Goal: Task Accomplishment & Management: Manage account settings

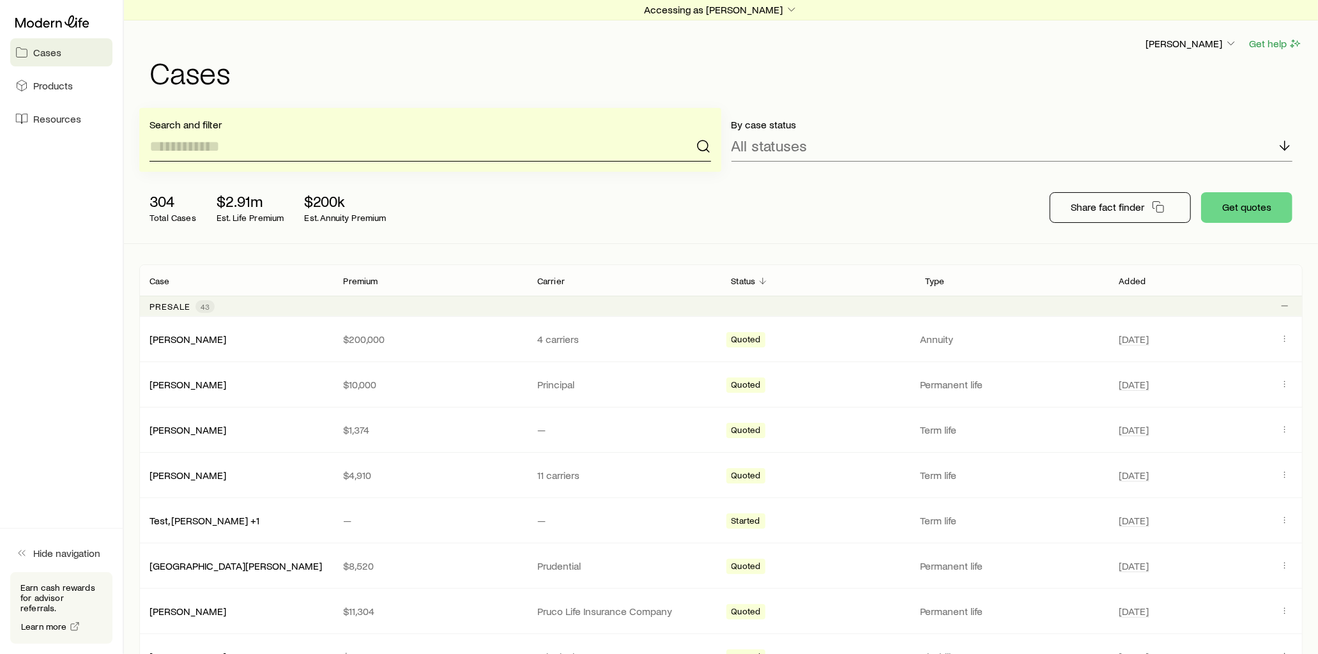
click at [221, 151] on input at bounding box center [431, 146] width 562 height 31
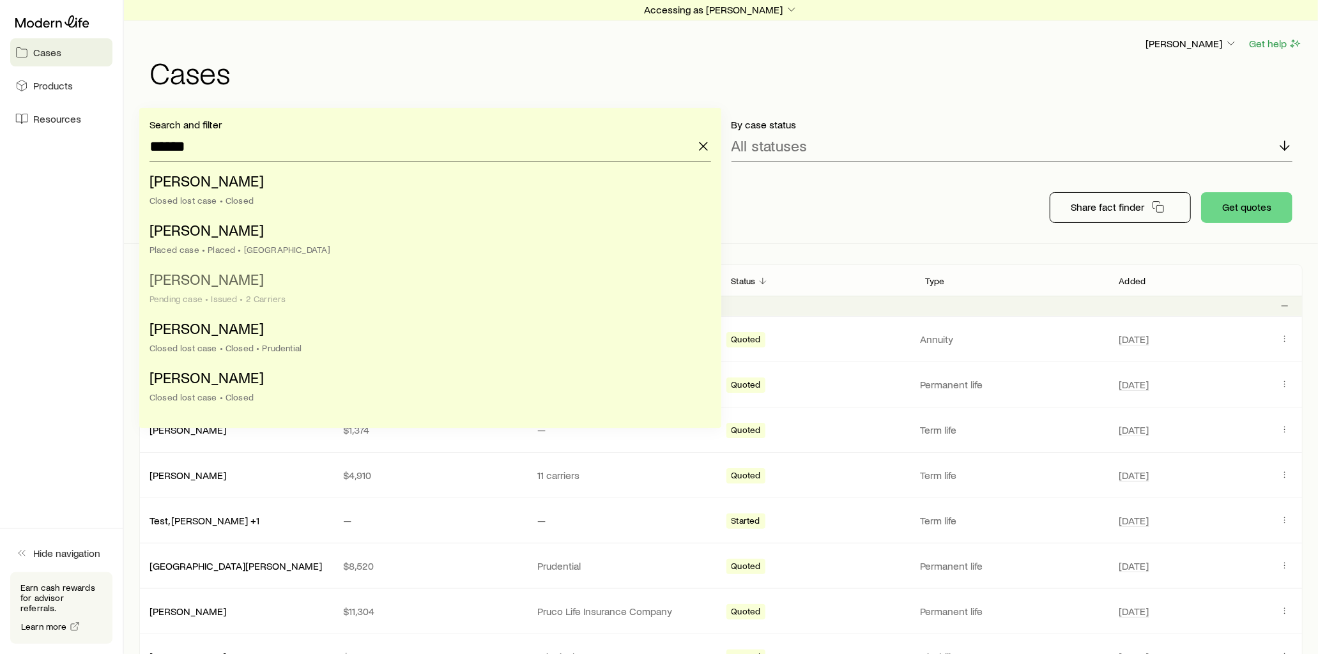
click at [246, 282] on li "[PERSON_NAME] case • Issued • 2 Carriers" at bounding box center [427, 289] width 554 height 49
type input "**********"
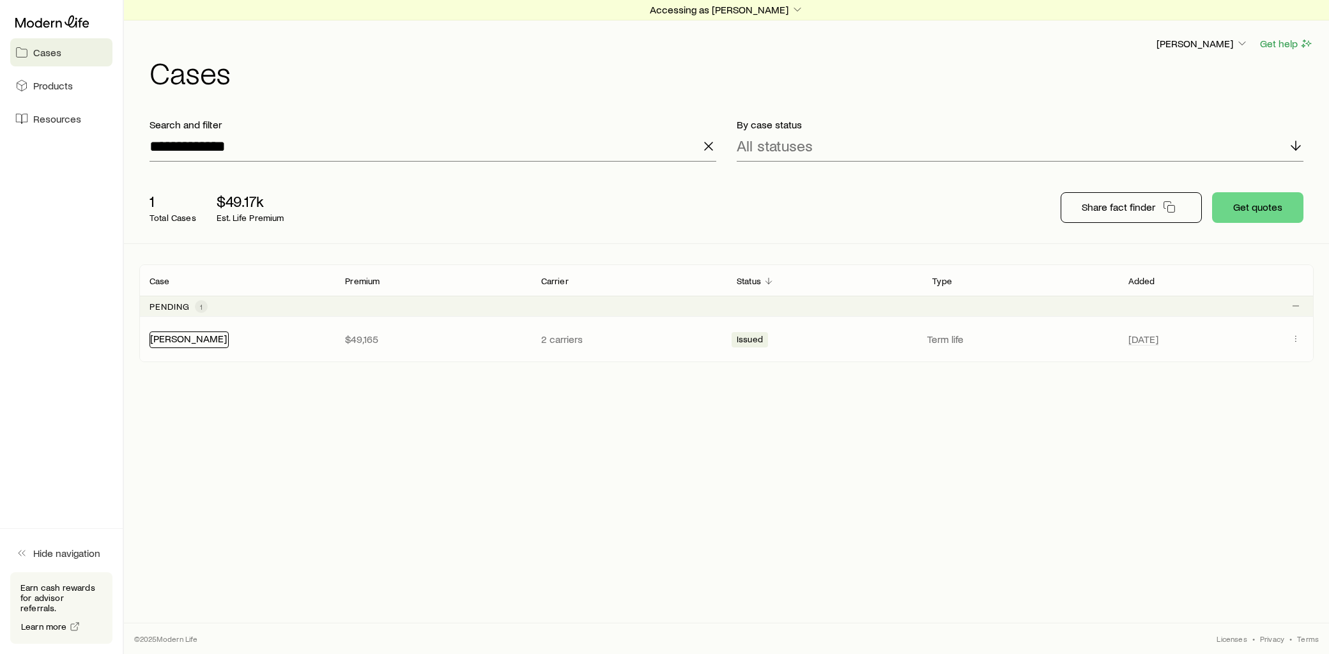
click at [188, 341] on link "[PERSON_NAME]" at bounding box center [188, 338] width 77 height 12
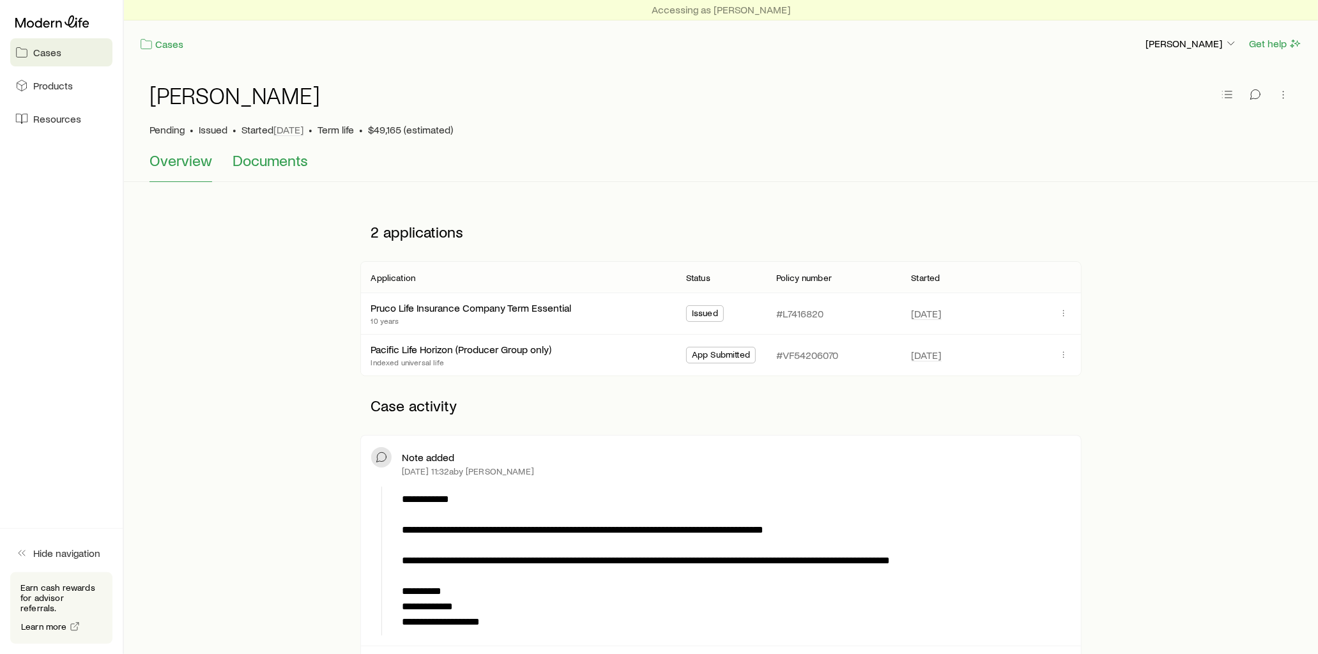
click at [285, 158] on span "Documents" at bounding box center [270, 160] width 75 height 18
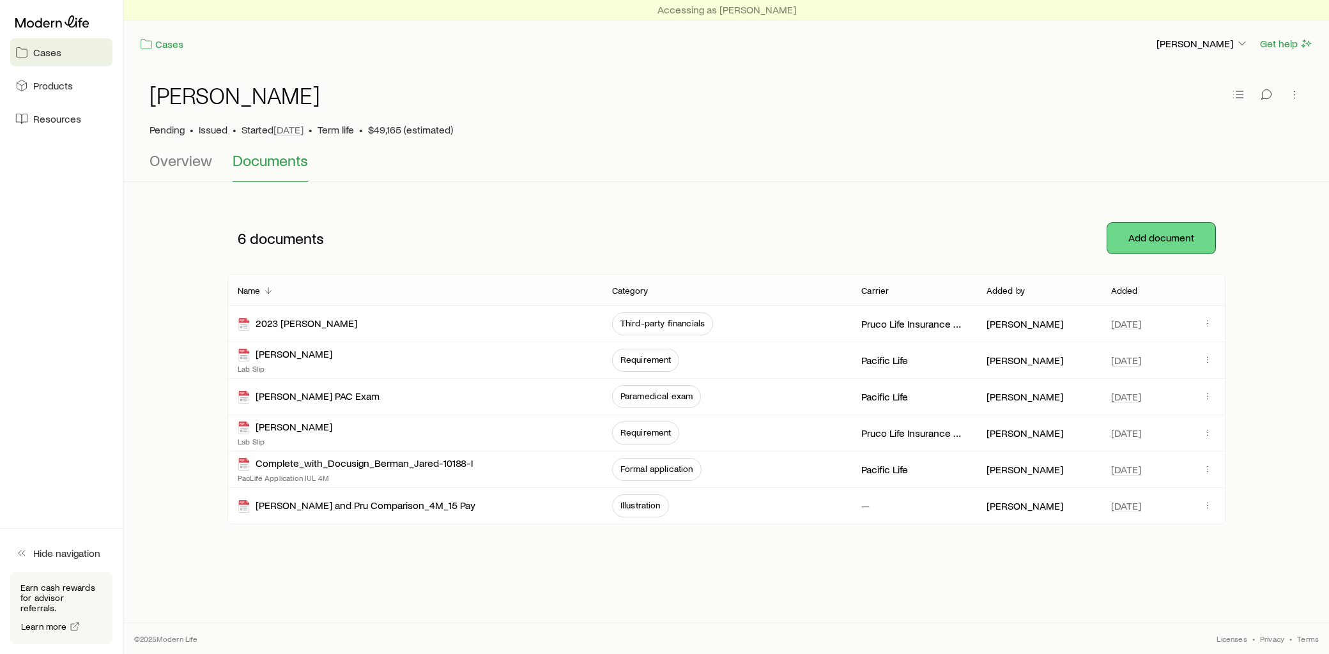
click at [1141, 240] on button "Add document" at bounding box center [1162, 238] width 108 height 31
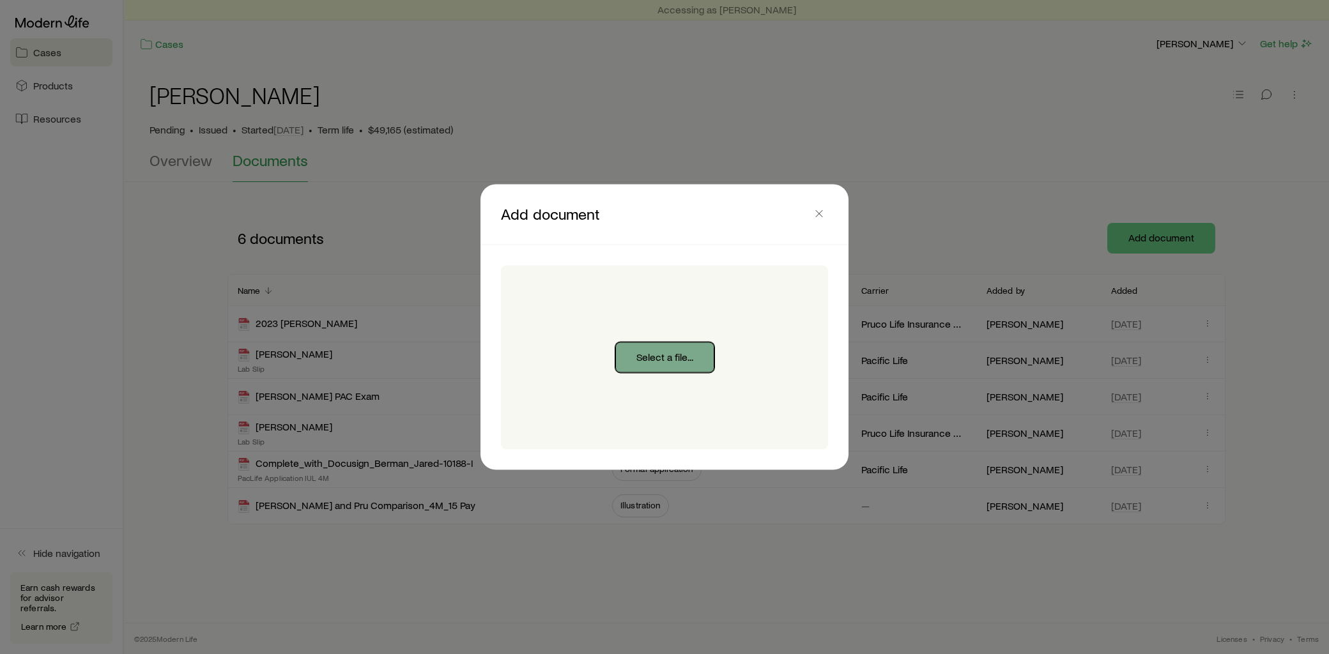
click at [665, 353] on button "Select a file..." at bounding box center [664, 358] width 99 height 31
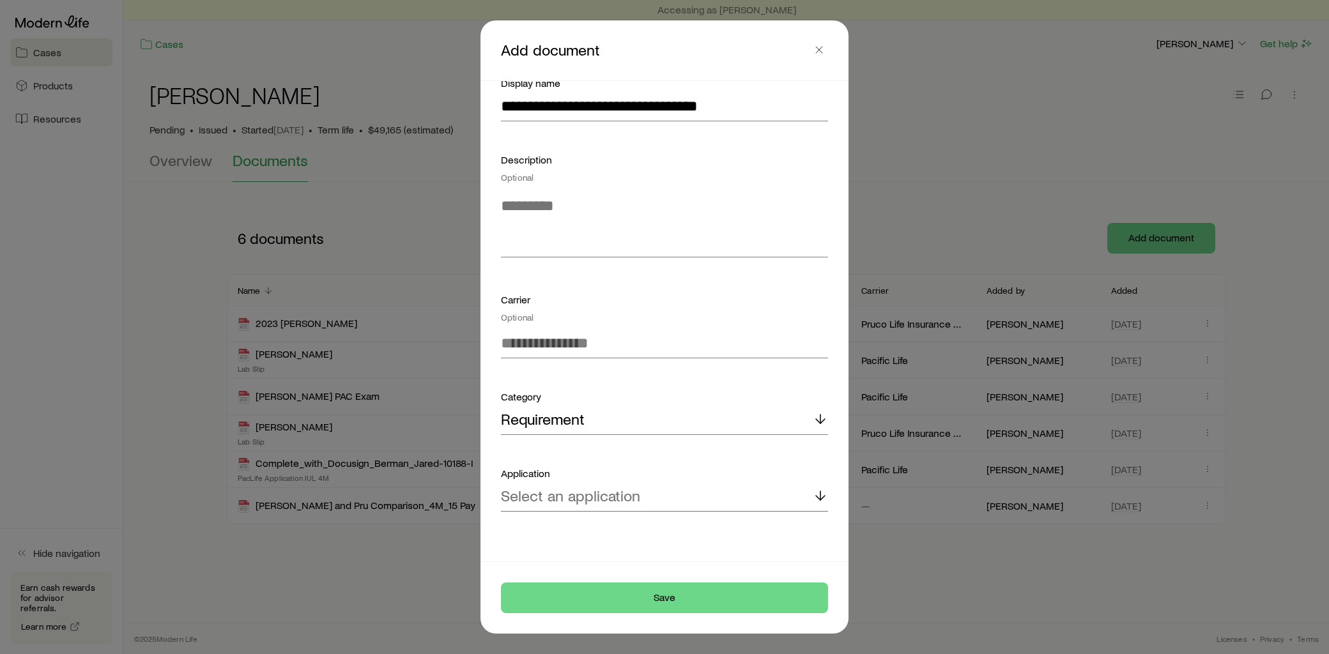
scroll to position [91, 0]
click at [667, 598] on button "Save" at bounding box center [664, 598] width 327 height 31
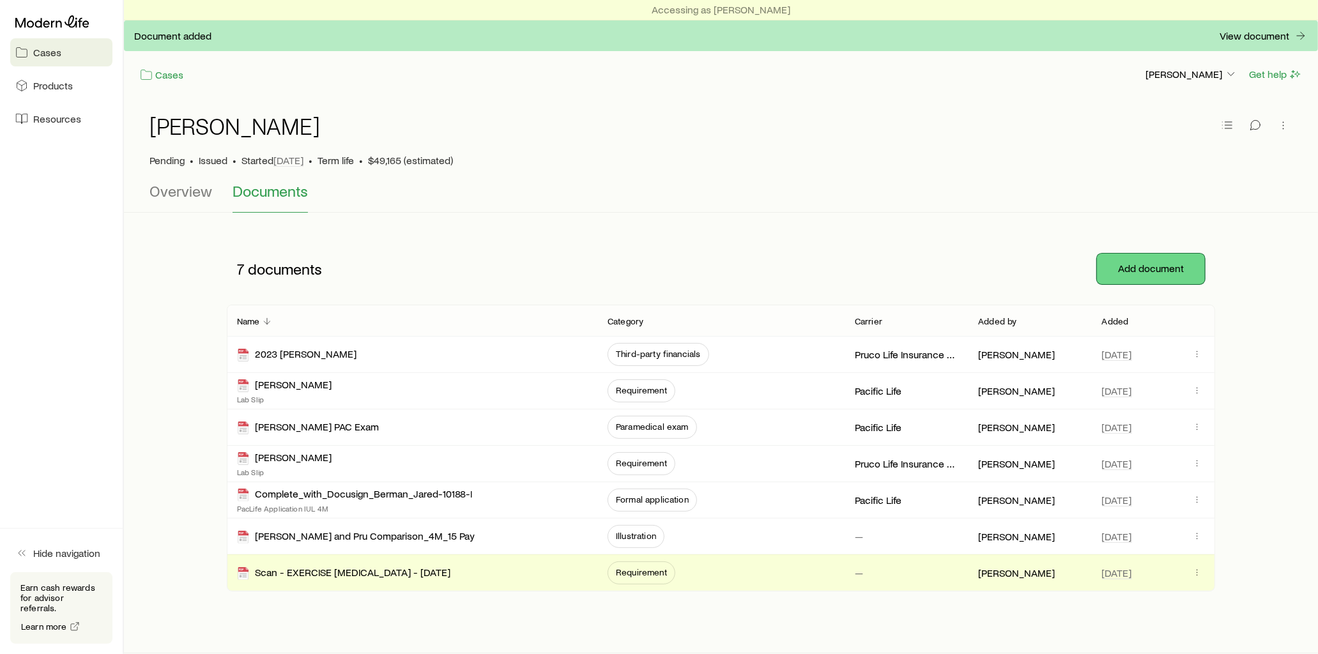
click at [1132, 266] on button "Add document" at bounding box center [1151, 269] width 108 height 31
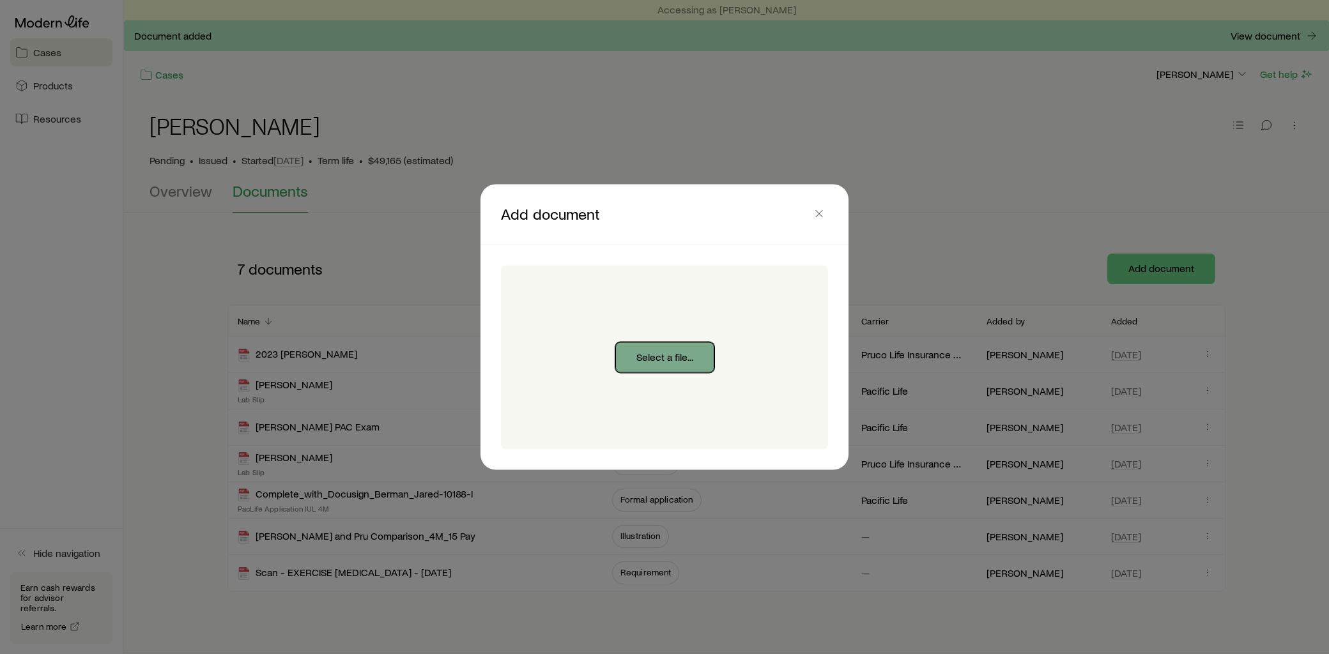
click at [650, 347] on button "Select a file..." at bounding box center [664, 358] width 99 height 31
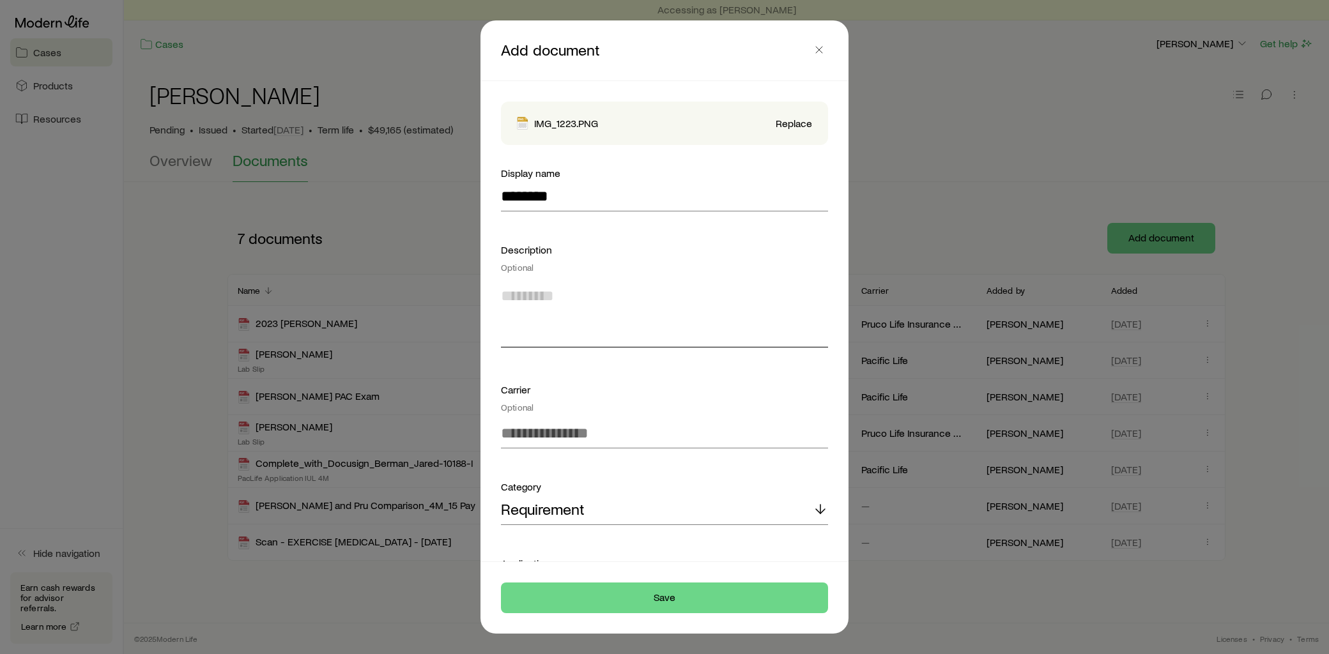
click at [564, 288] on textarea at bounding box center [664, 313] width 327 height 70
type textarea "*"
drag, startPoint x: 692, startPoint y: 295, endPoint x: 603, endPoint y: 295, distance: 88.8
click at [603, 295] on textarea "**********" at bounding box center [661, 313] width 320 height 70
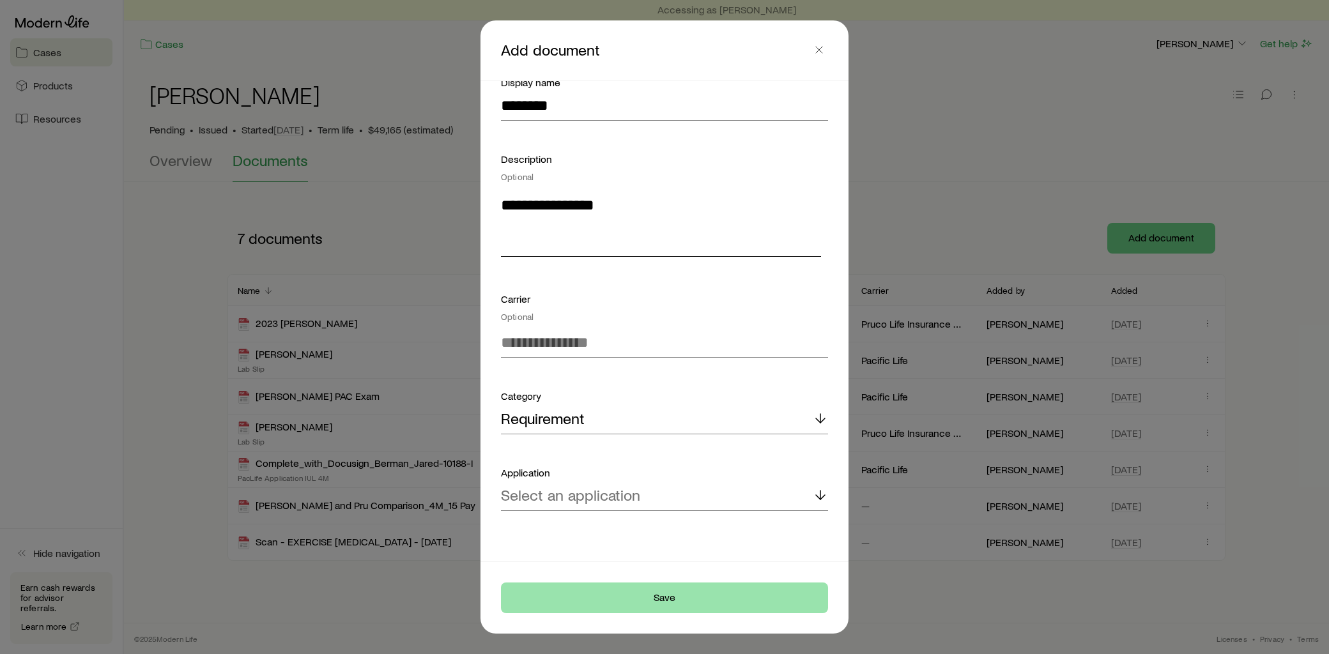
type textarea "**********"
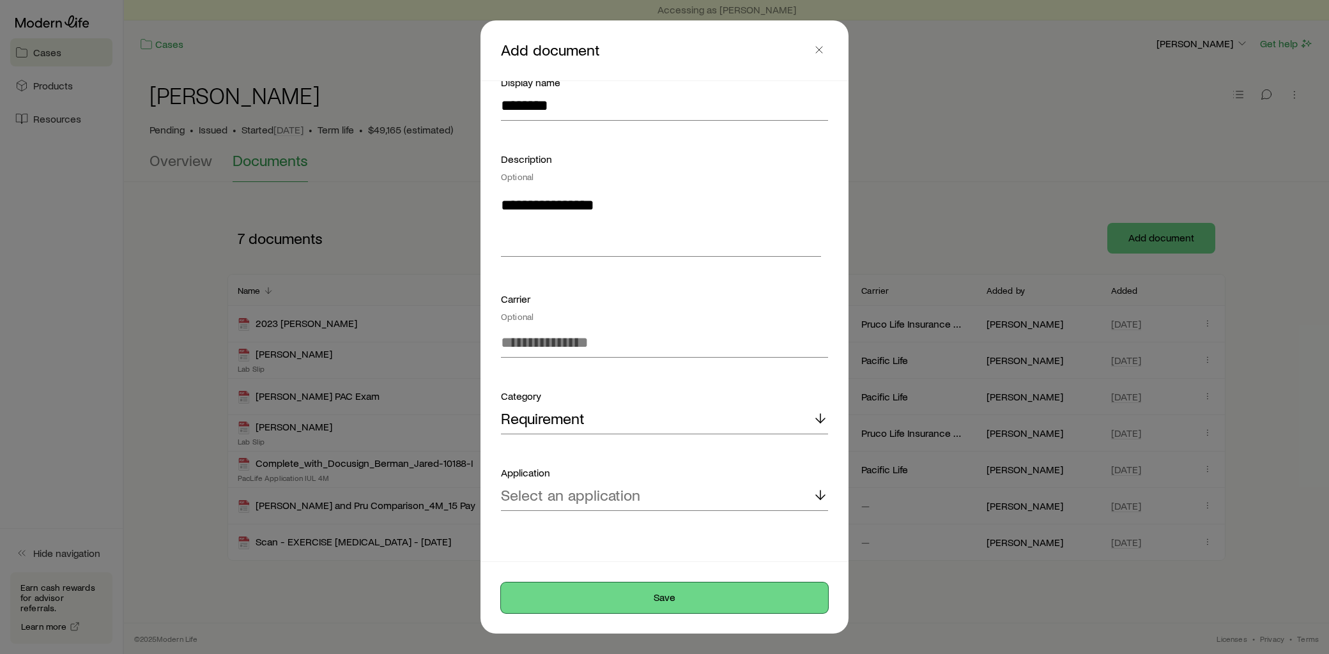
click at [700, 597] on button "Save" at bounding box center [664, 598] width 327 height 31
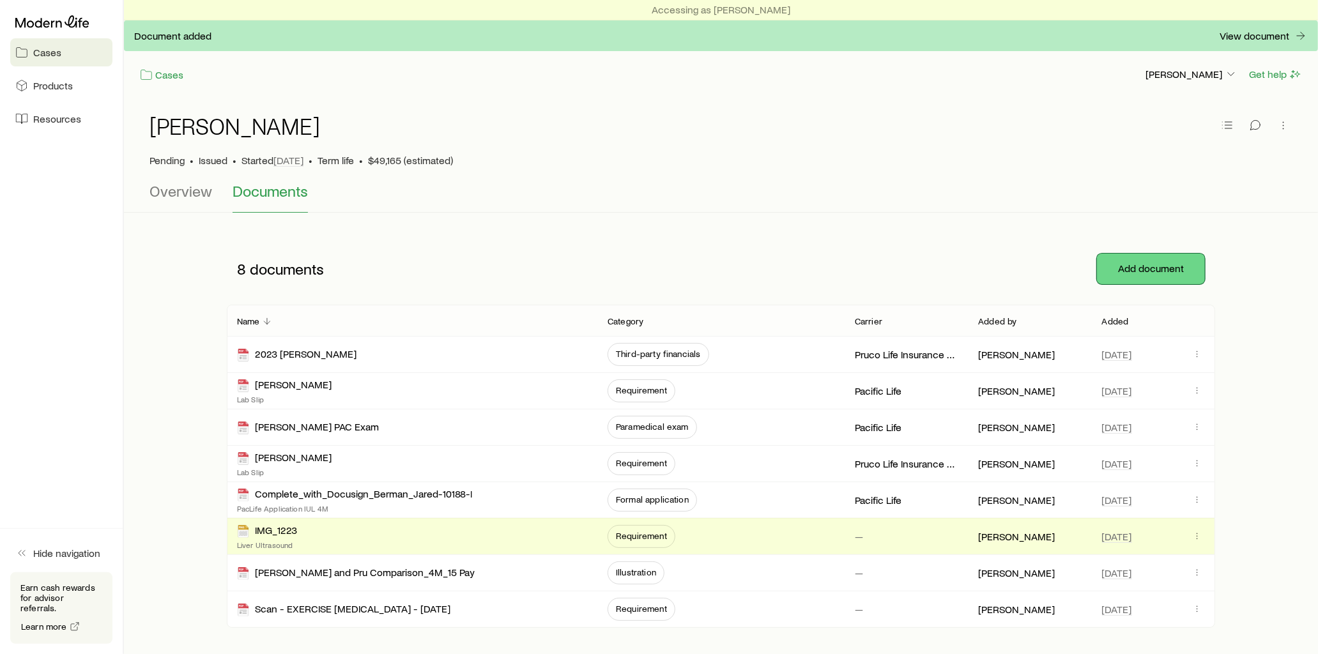
click at [1166, 268] on button "Add document" at bounding box center [1151, 269] width 108 height 31
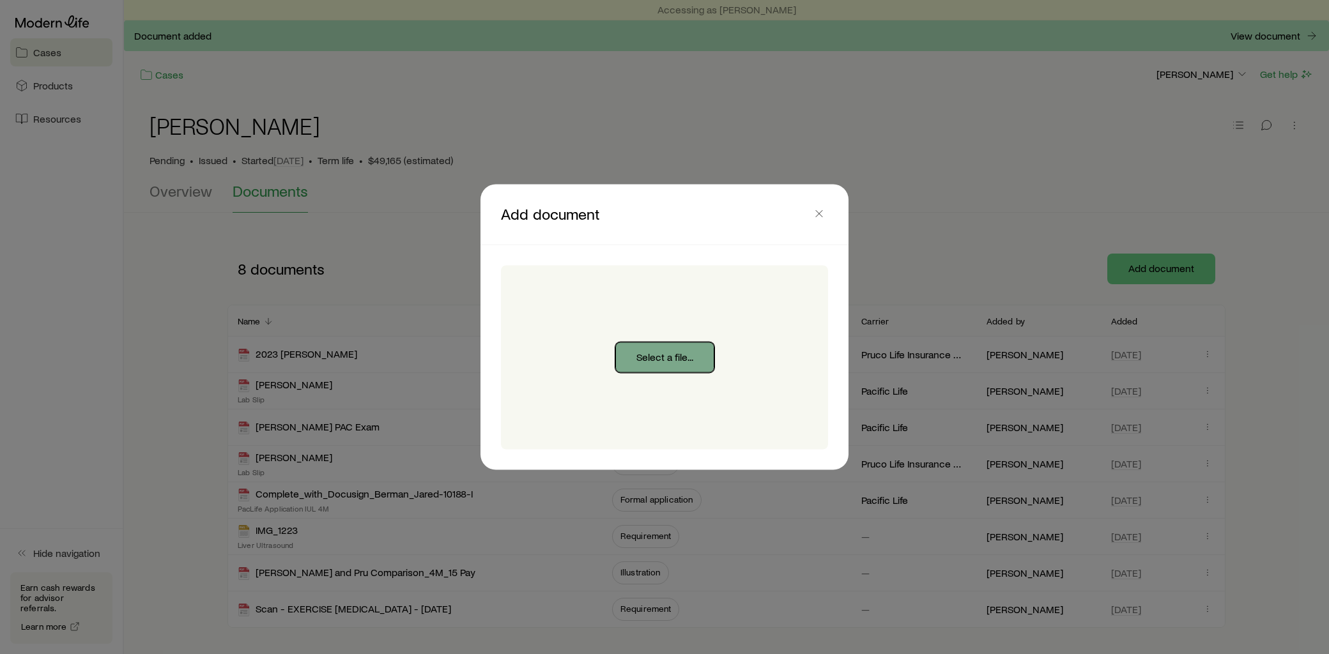
click at [655, 356] on button "Select a file..." at bounding box center [664, 358] width 99 height 31
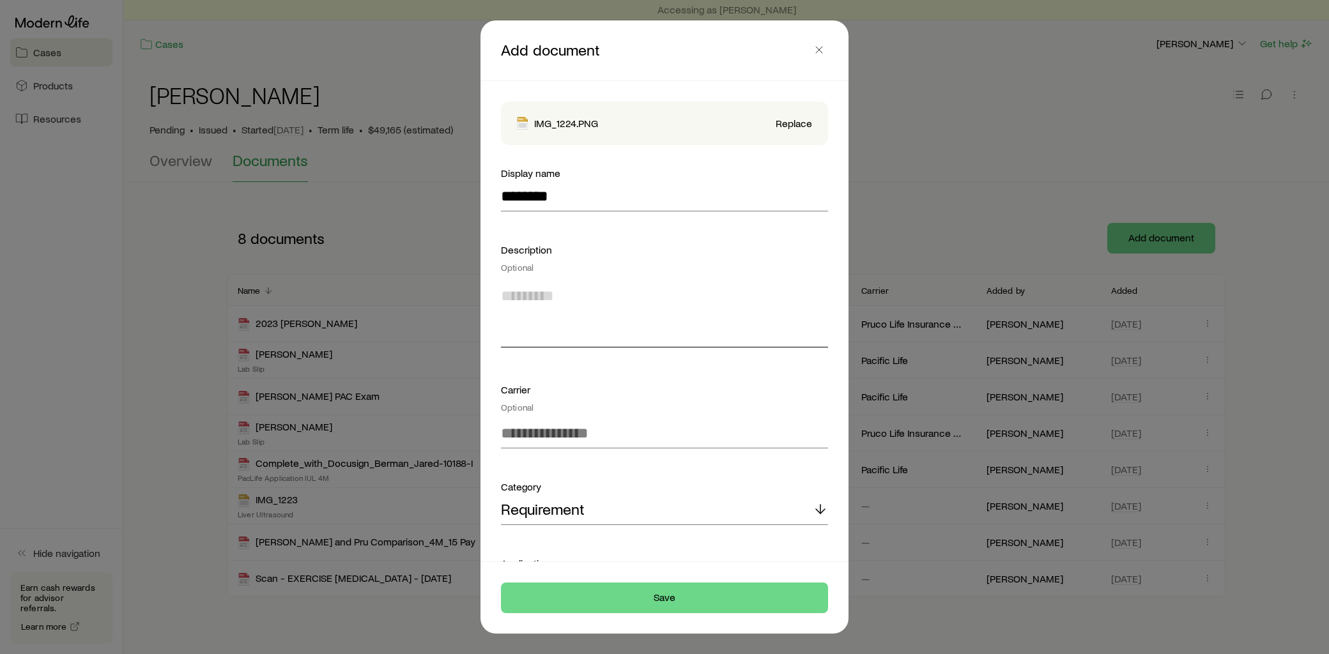
click at [558, 284] on textarea at bounding box center [664, 313] width 327 height 70
type textarea "*"
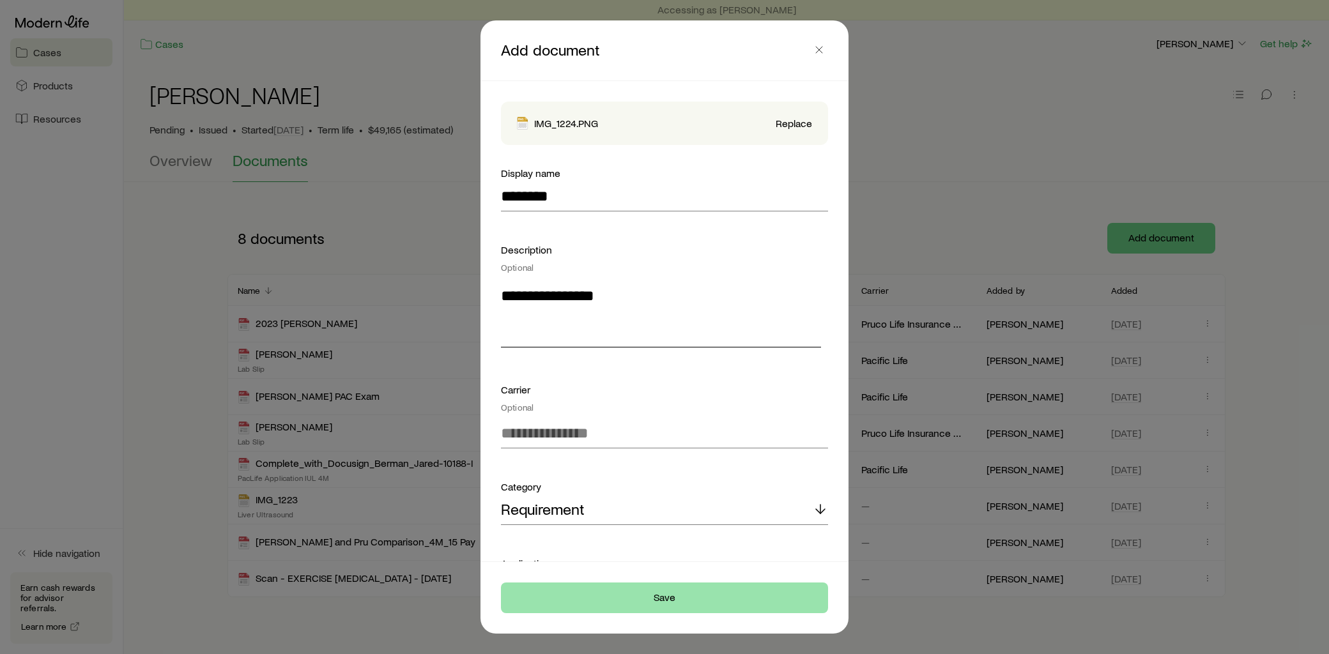
type textarea "**********"
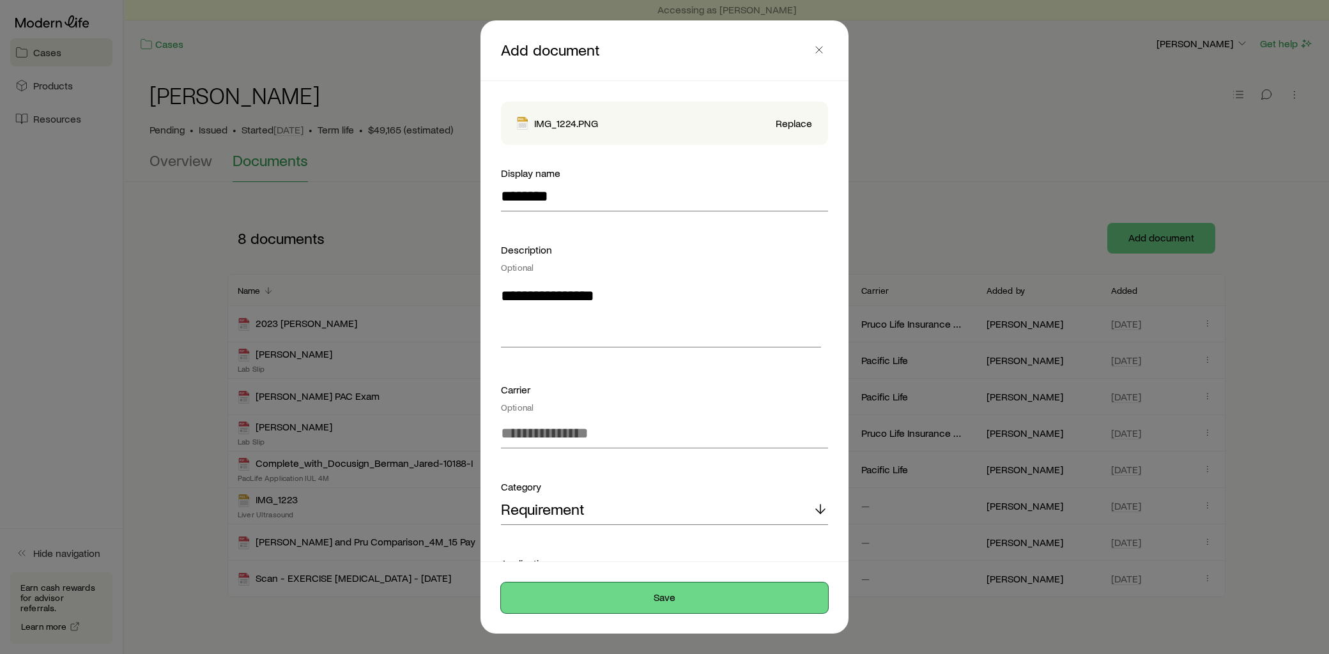
click at [725, 607] on button "Save" at bounding box center [664, 598] width 327 height 31
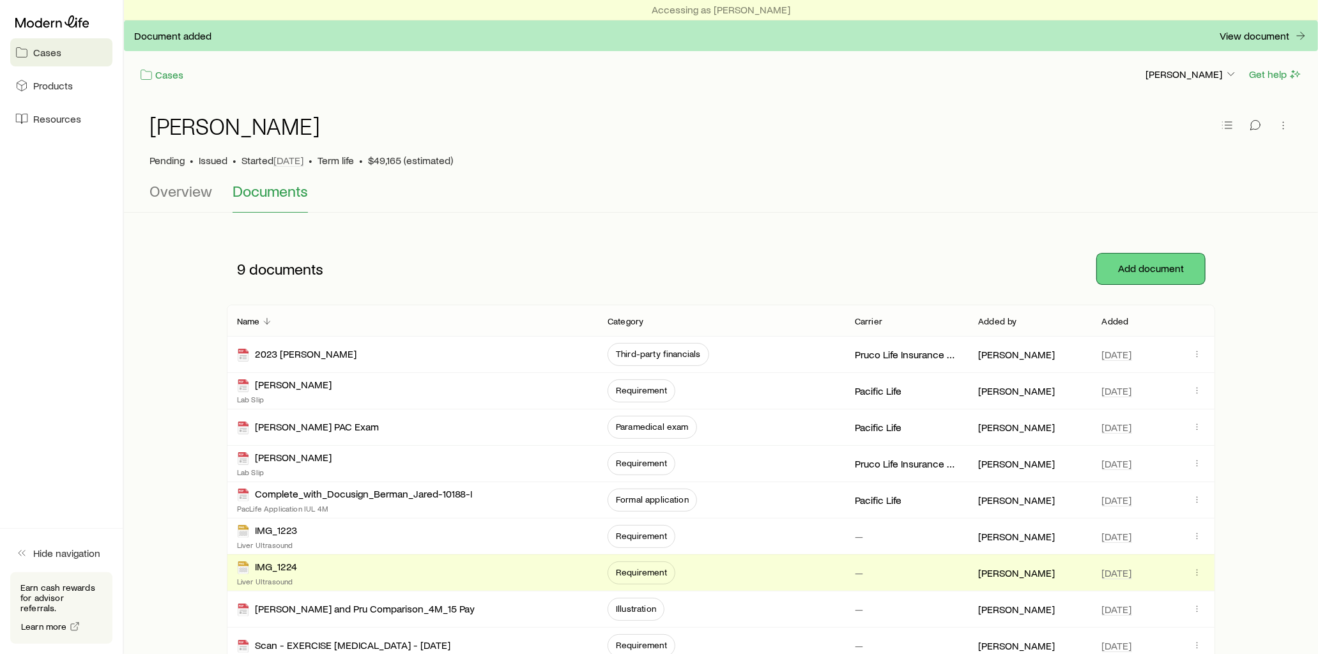
click at [1138, 276] on button "Add document" at bounding box center [1151, 269] width 108 height 31
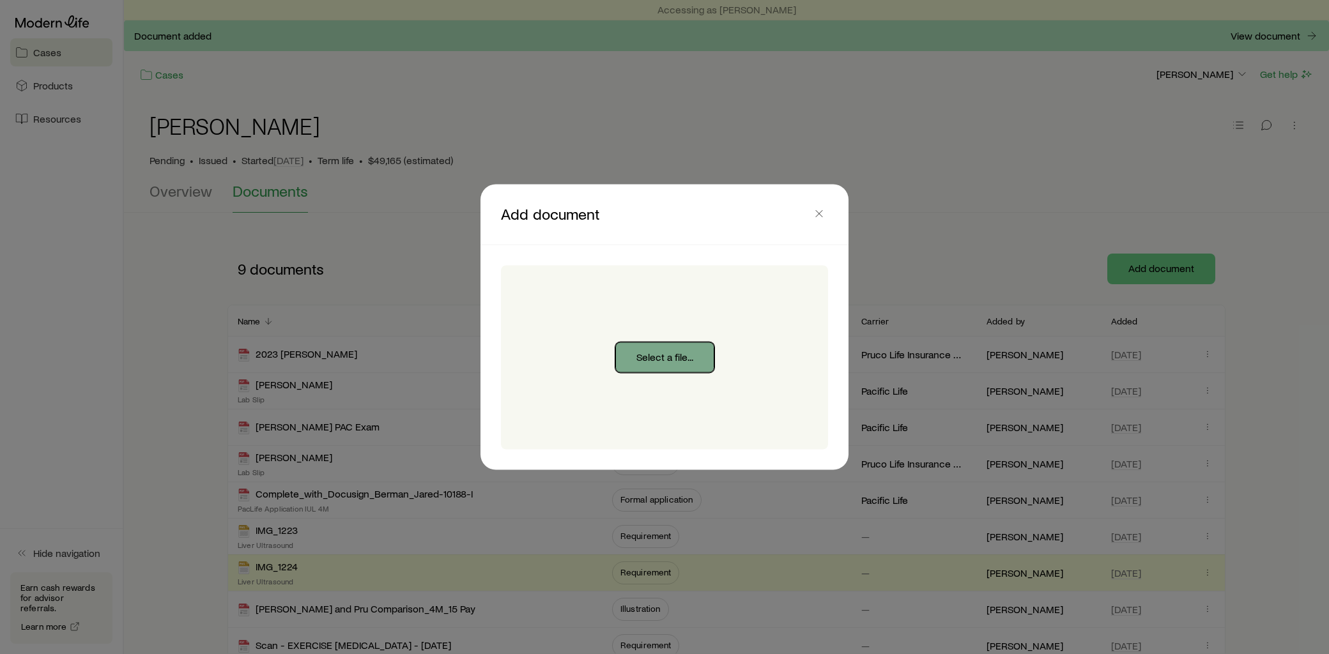
click at [681, 354] on button "Select a file..." at bounding box center [664, 358] width 99 height 31
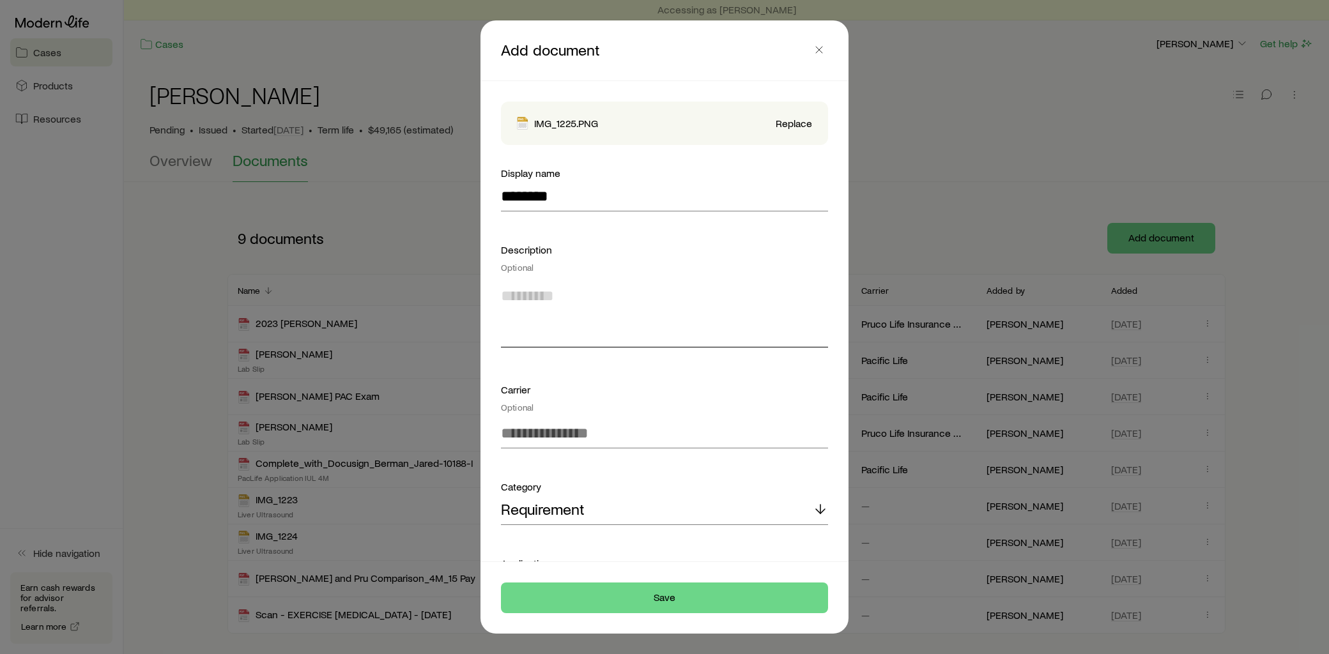
click at [578, 301] on textarea at bounding box center [664, 313] width 327 height 70
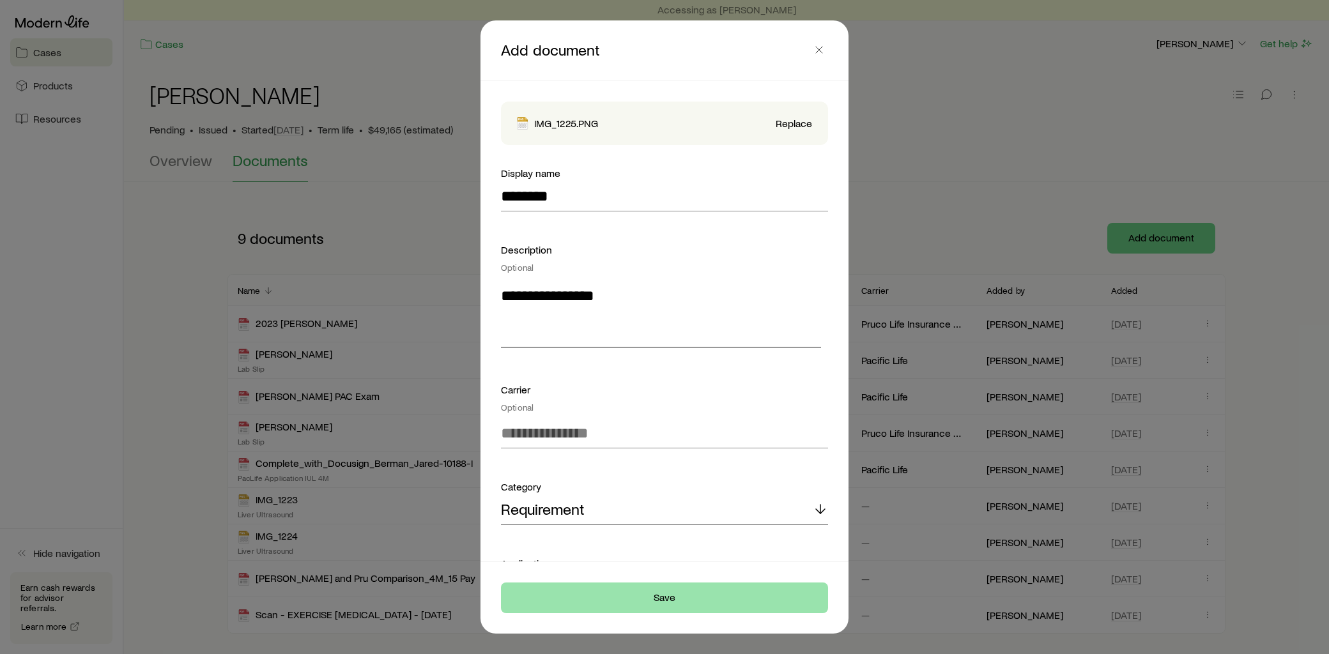
type textarea "**********"
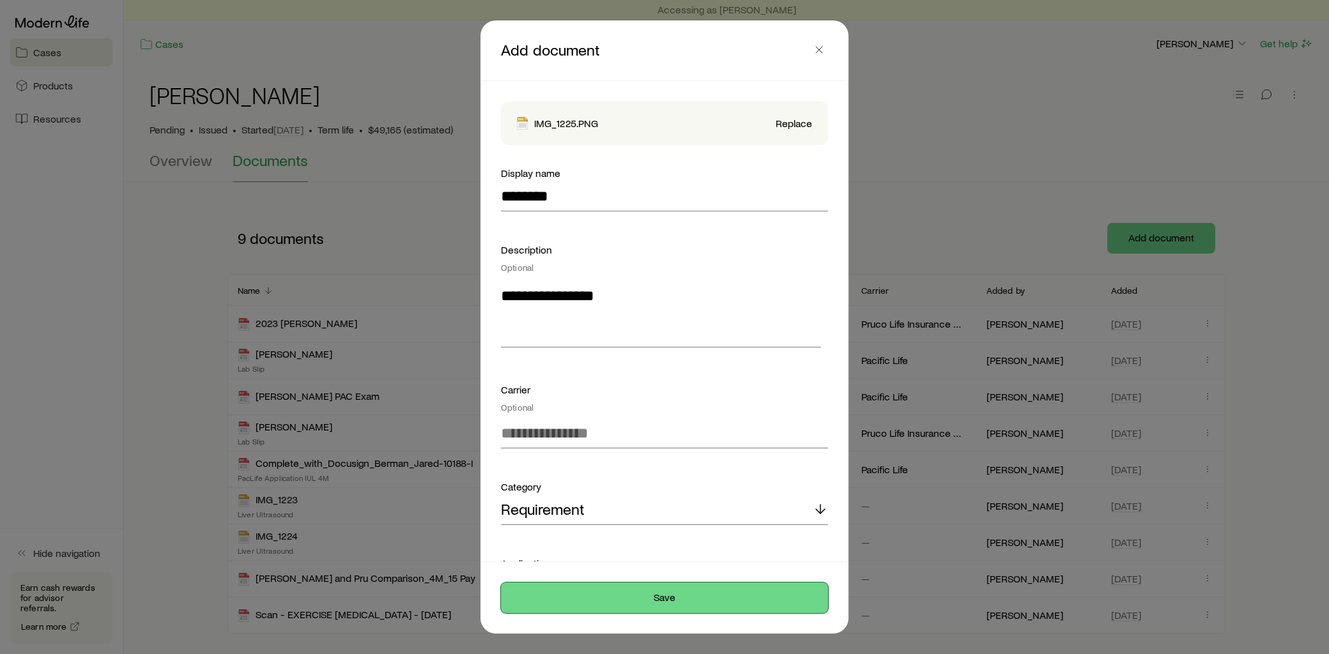
click at [684, 596] on button "Save" at bounding box center [664, 598] width 327 height 31
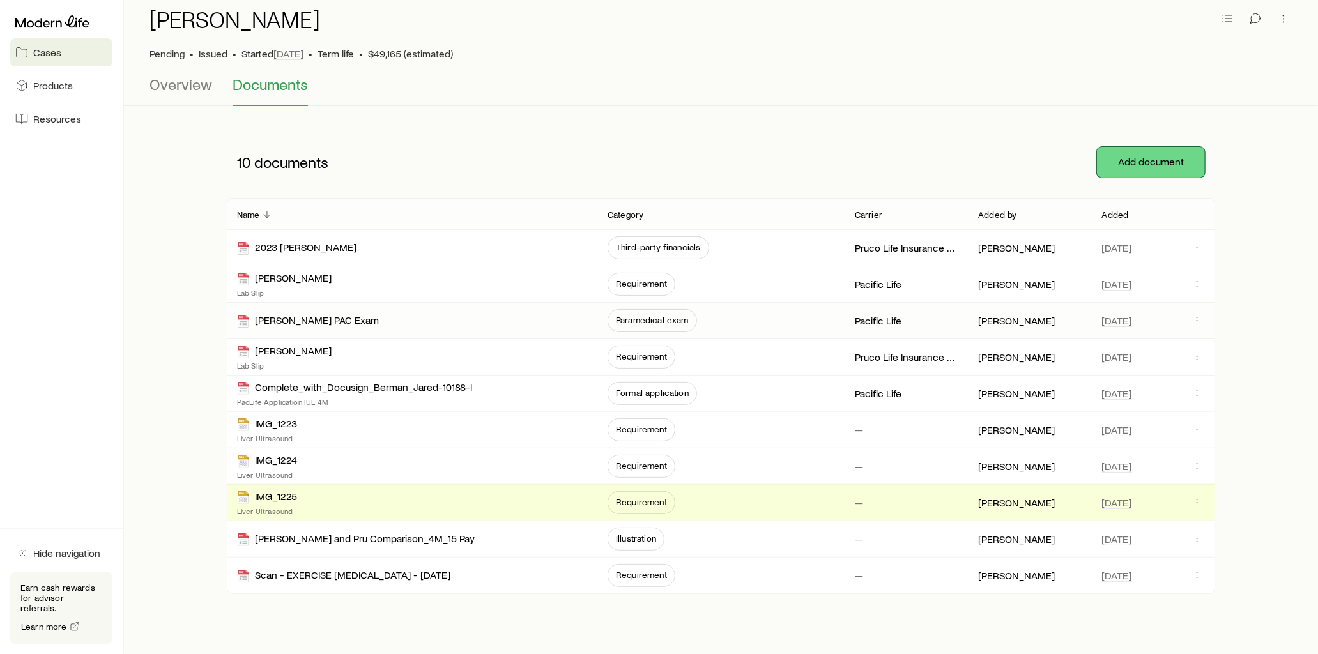
scroll to position [139, 0]
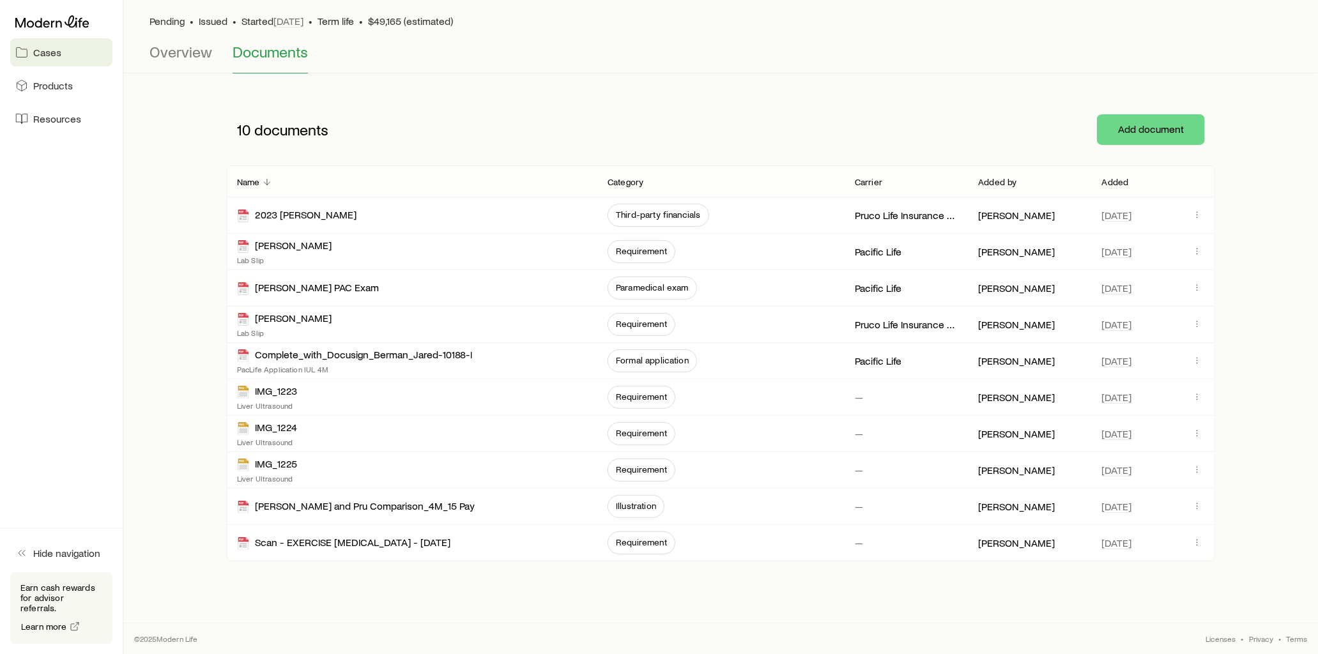
click at [1118, 188] on div "Added" at bounding box center [1153, 181] width 123 height 15
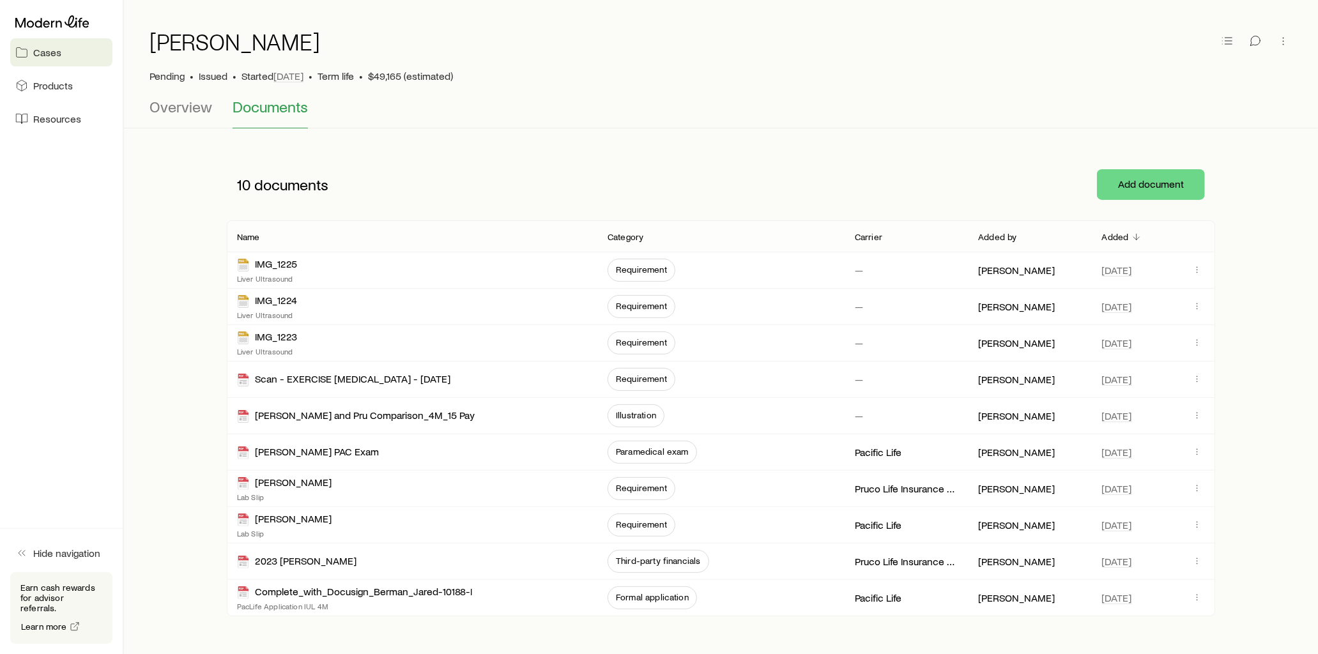
scroll to position [0, 0]
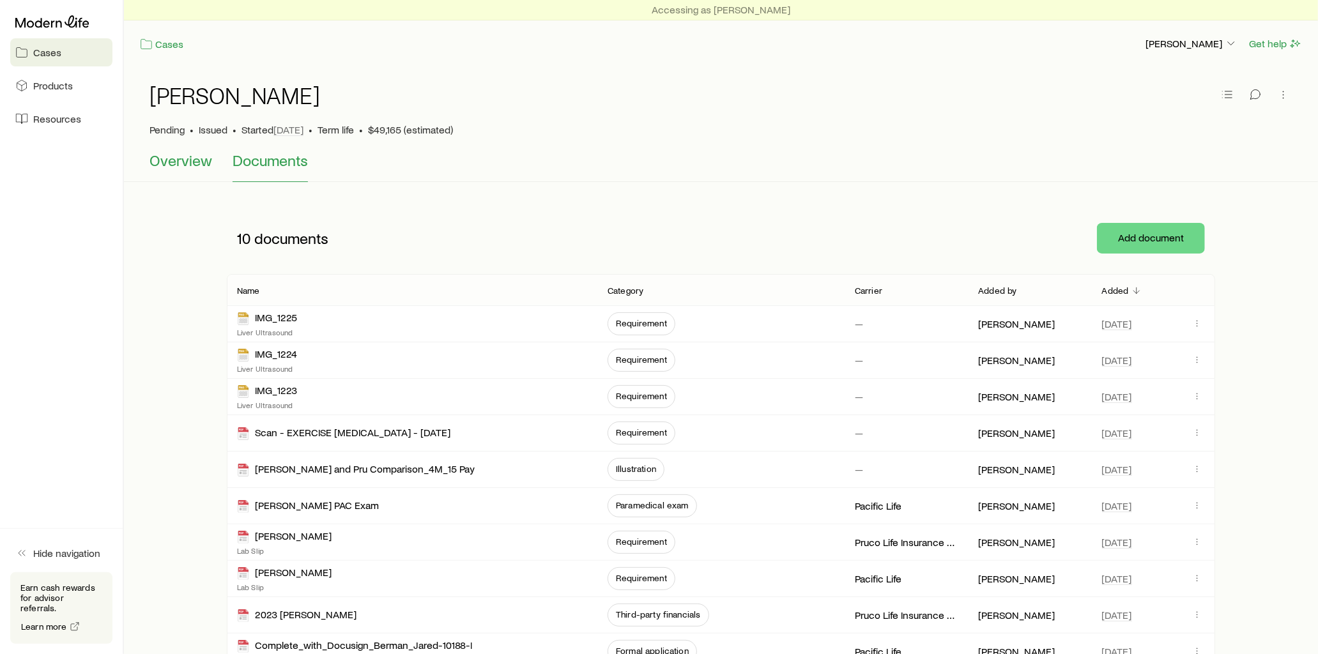
click at [182, 157] on span "Overview" at bounding box center [181, 160] width 63 height 18
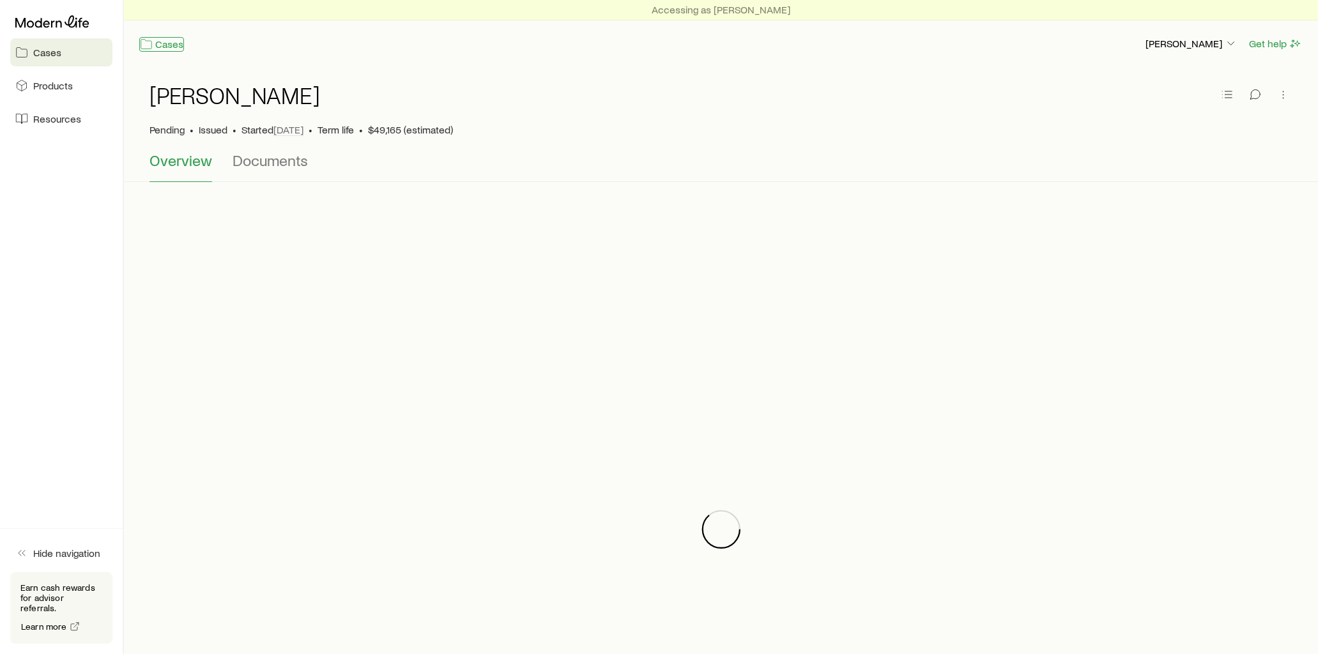
click at [158, 47] on link "Cases" at bounding box center [161, 44] width 45 height 15
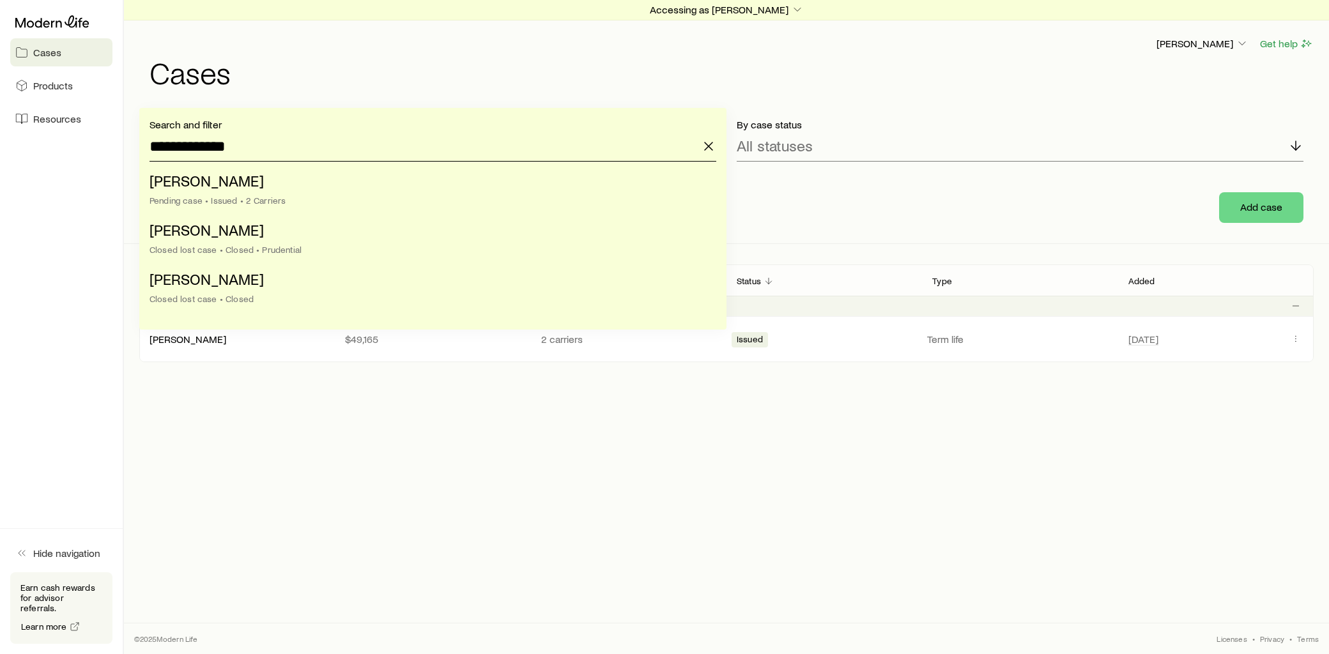
drag, startPoint x: 252, startPoint y: 141, endPoint x: 60, endPoint y: 150, distance: 192.6
click at [60, 150] on div "**********" at bounding box center [664, 327] width 1329 height 654
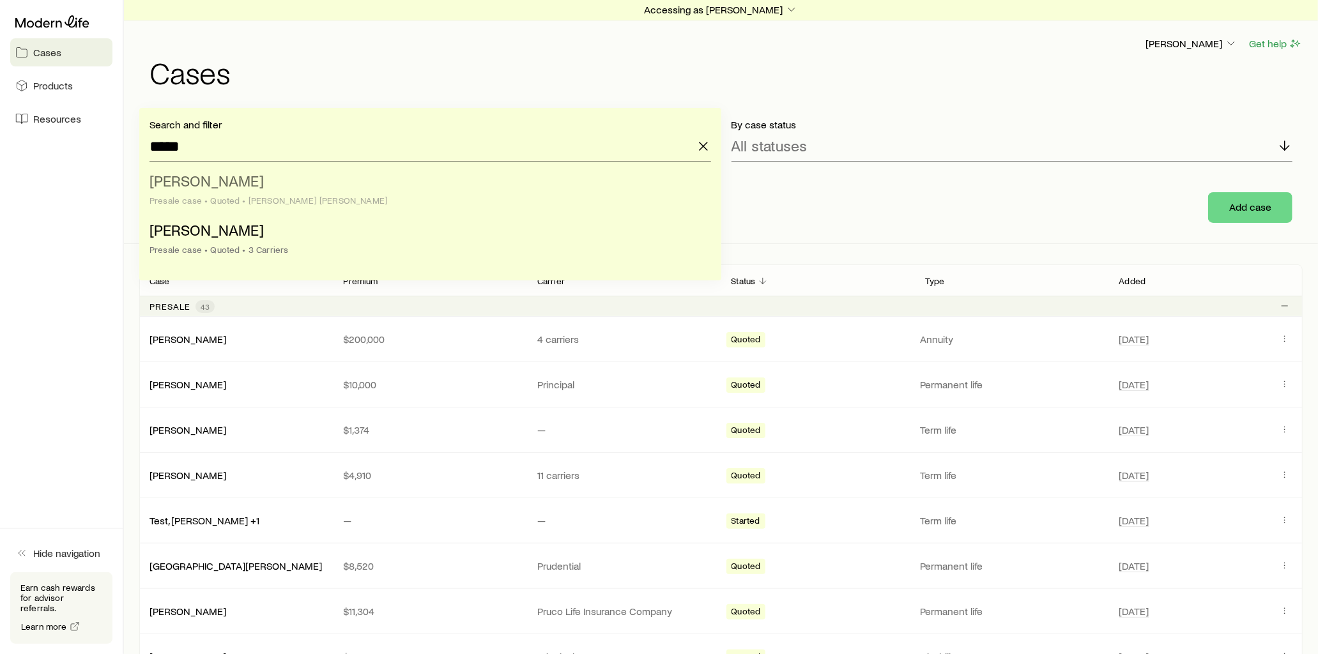
click at [205, 187] on span "[PERSON_NAME]" at bounding box center [207, 180] width 114 height 19
type input "**********"
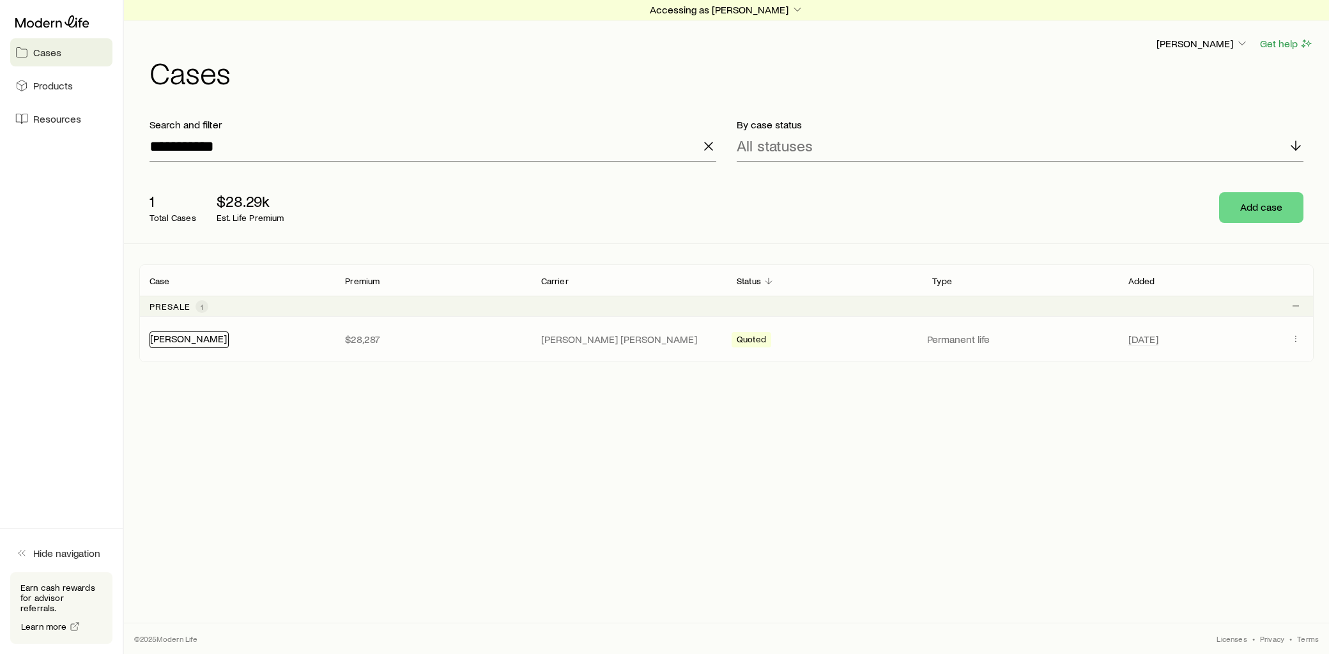
click at [189, 343] on link "[PERSON_NAME]" at bounding box center [188, 338] width 77 height 12
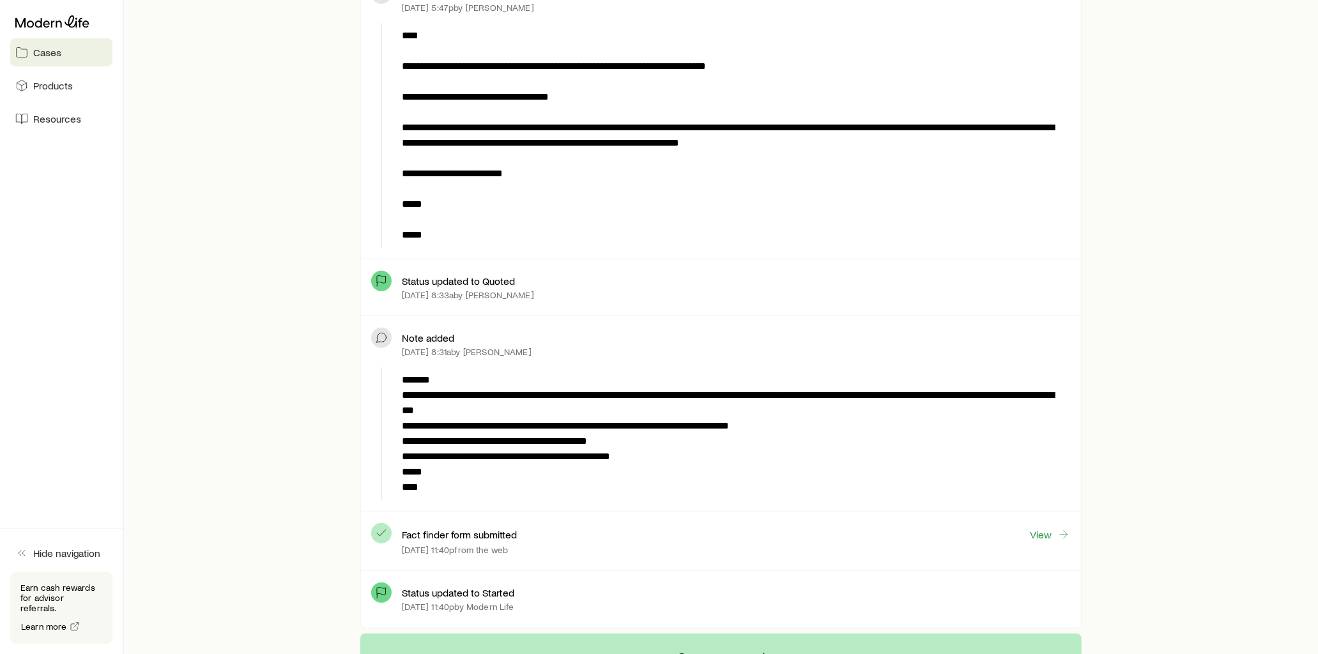
scroll to position [568, 0]
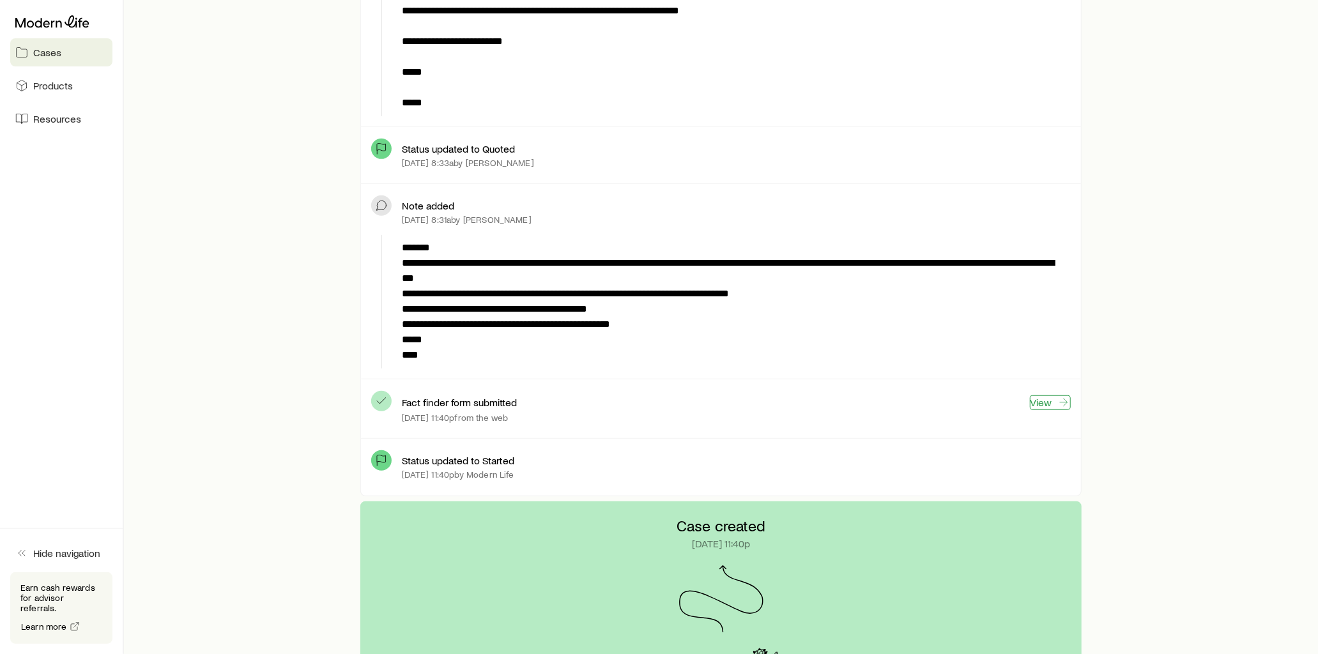
click at [1040, 405] on link "View" at bounding box center [1050, 403] width 41 height 15
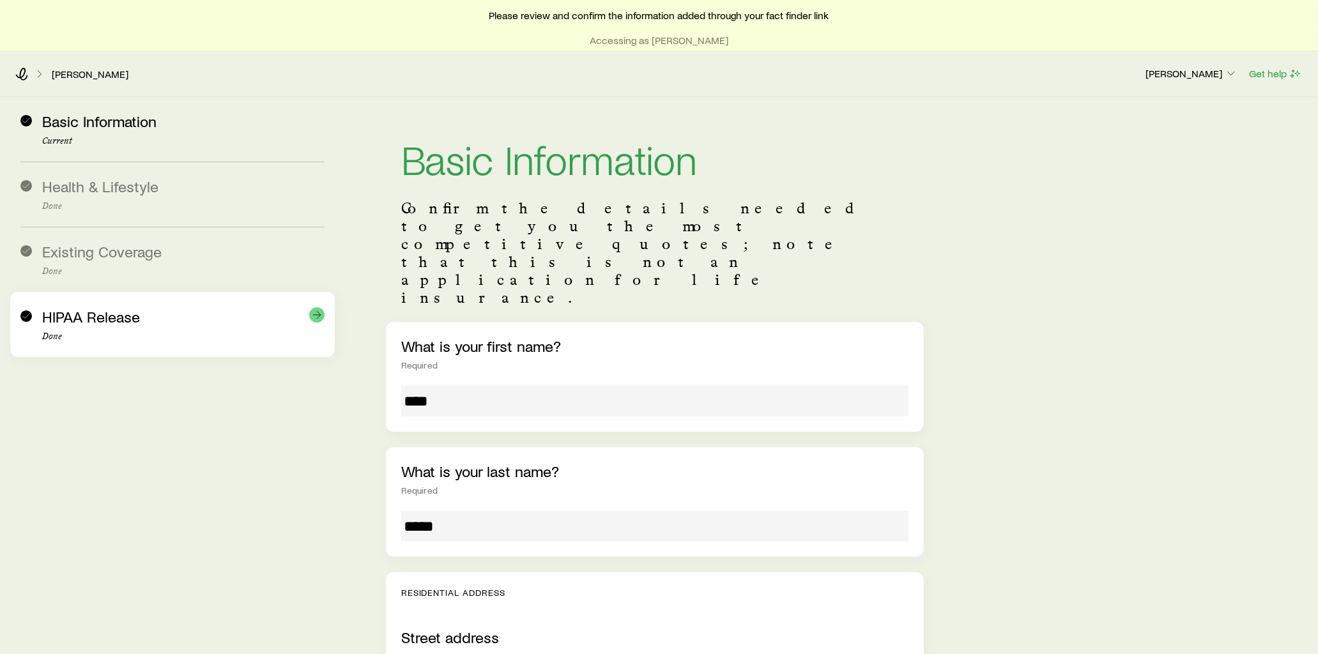
click at [254, 339] on p "Done" at bounding box center [183, 337] width 282 height 10
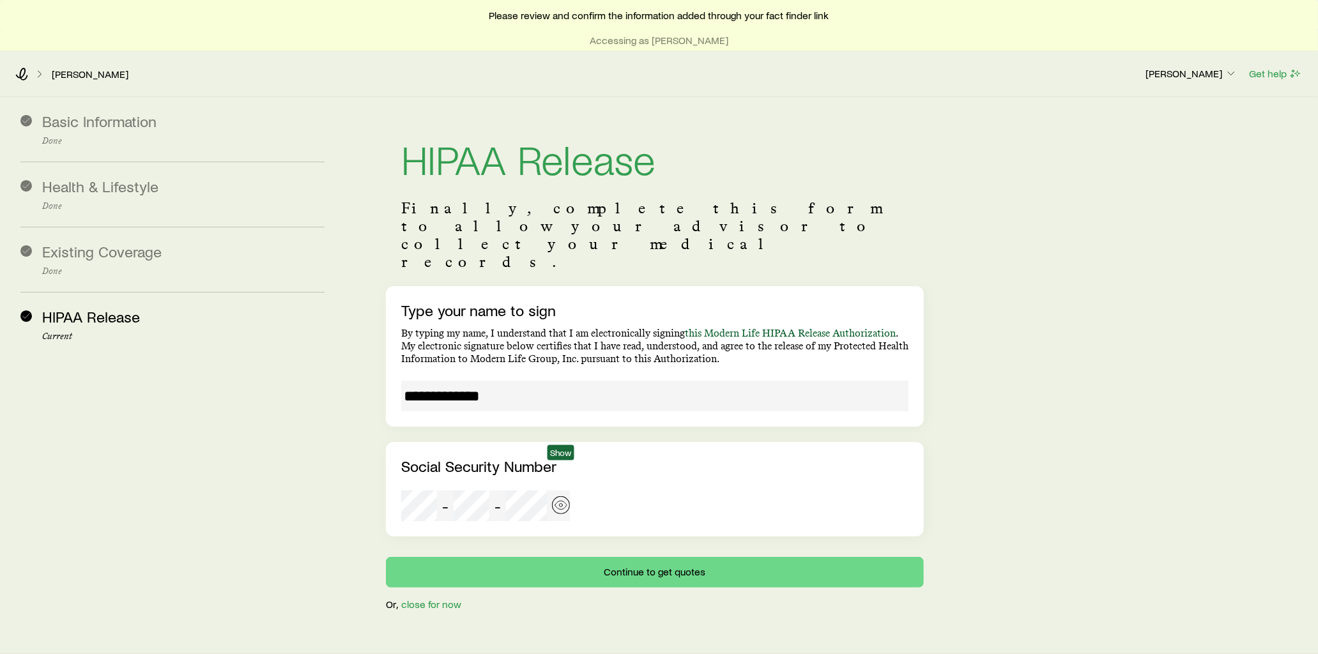
click at [553, 497] on button "button" at bounding box center [561, 506] width 18 height 18
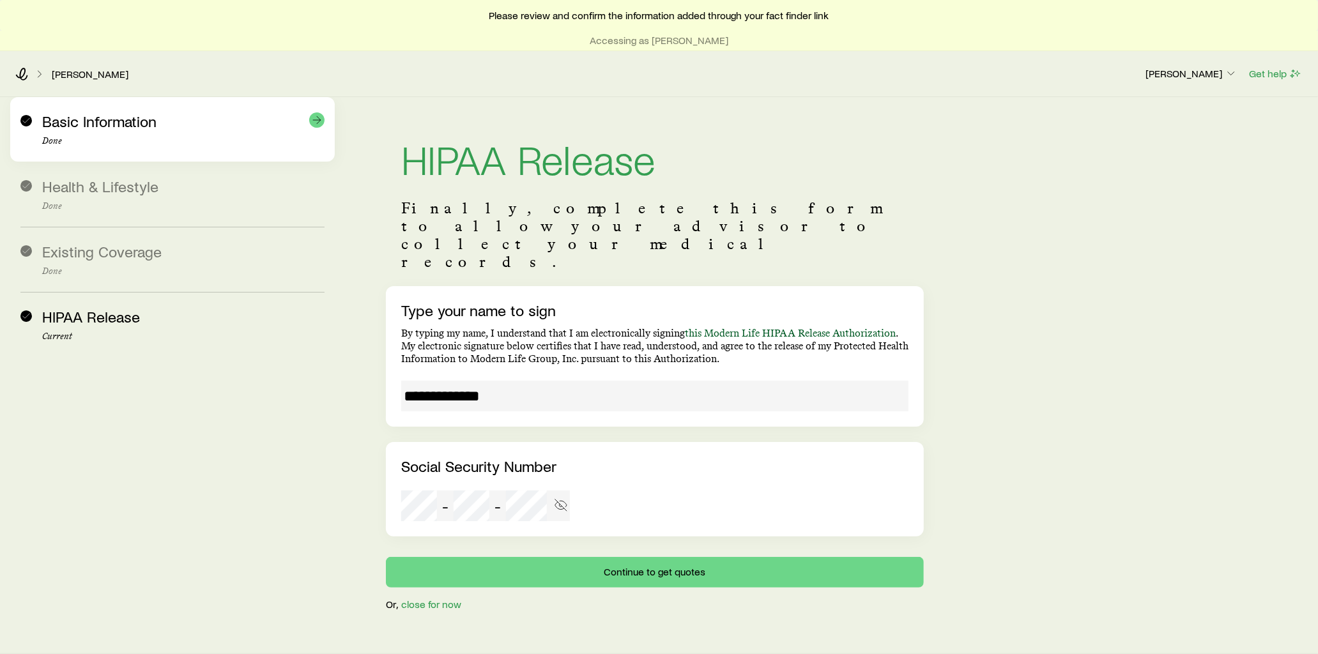
click at [136, 131] on div "Basic Information Done" at bounding box center [183, 129] width 282 height 34
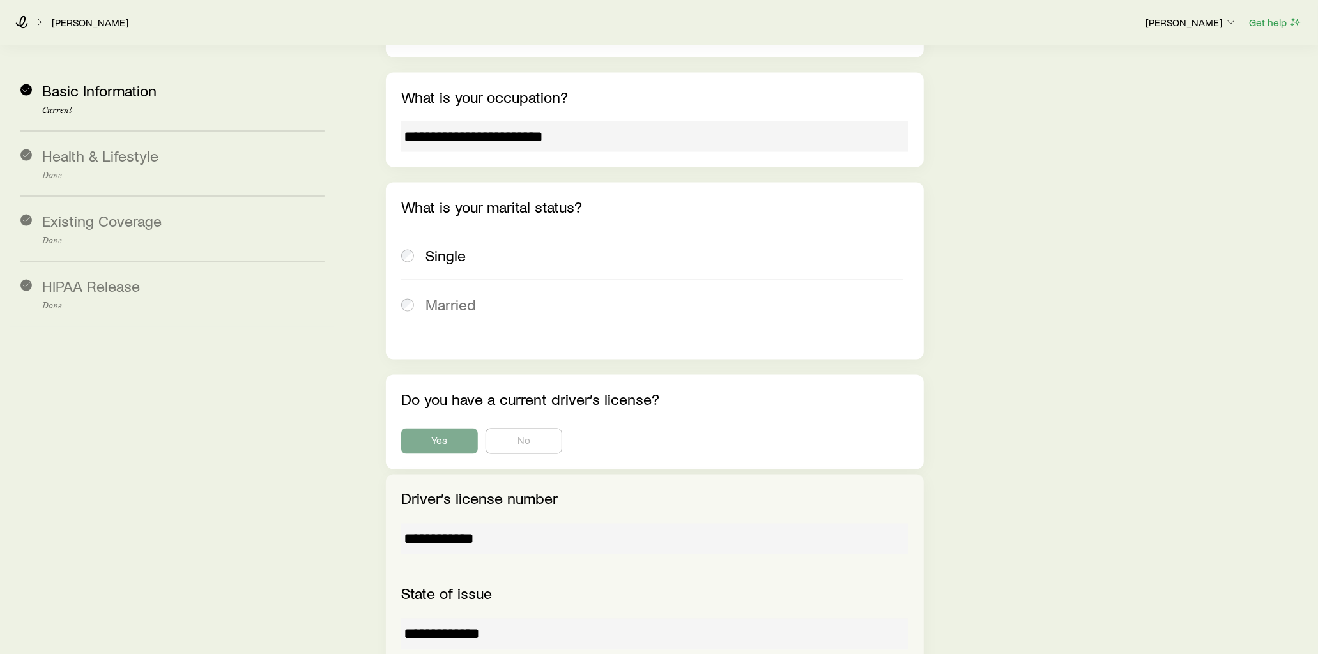
scroll to position [1633, 0]
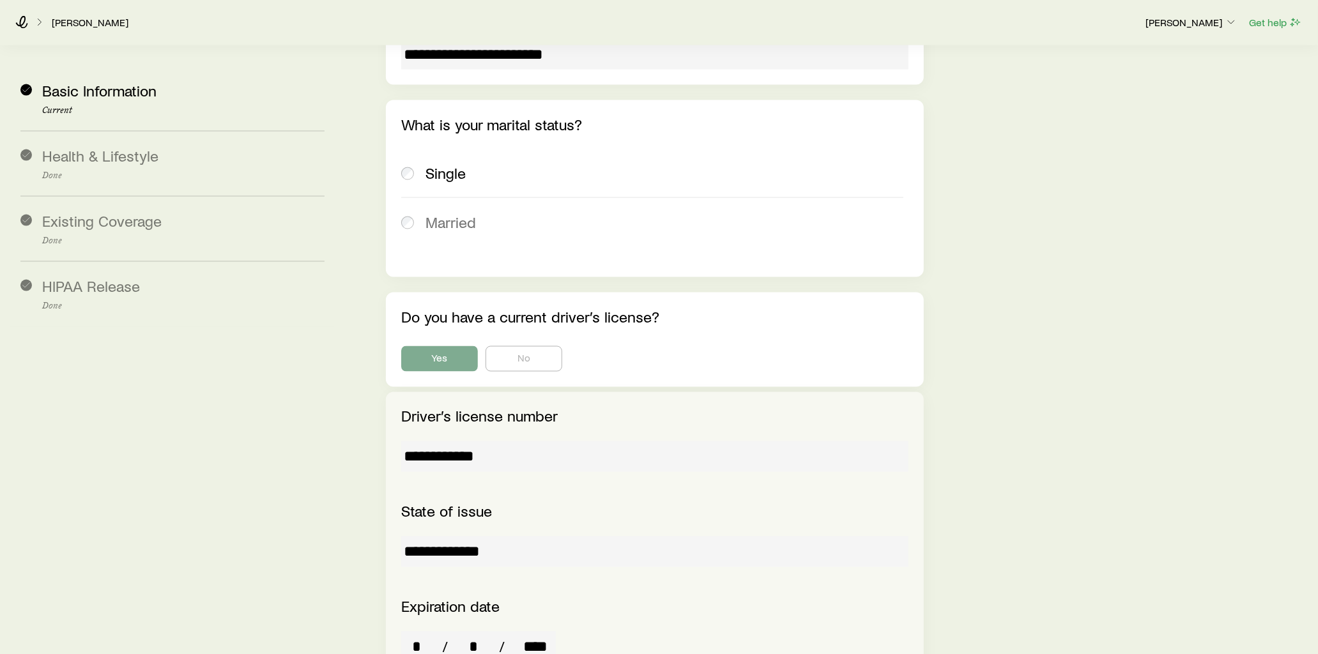
drag, startPoint x: 518, startPoint y: 385, endPoint x: 363, endPoint y: 382, distance: 155.4
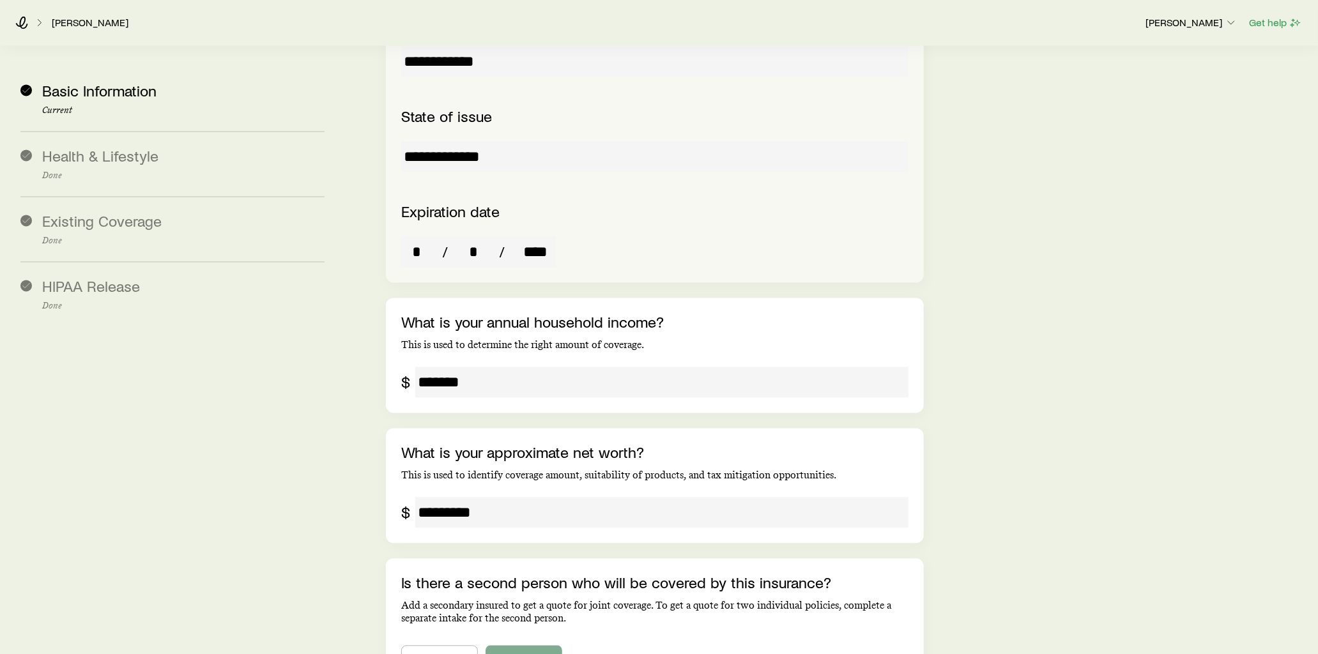
scroll to position [1901, 0]
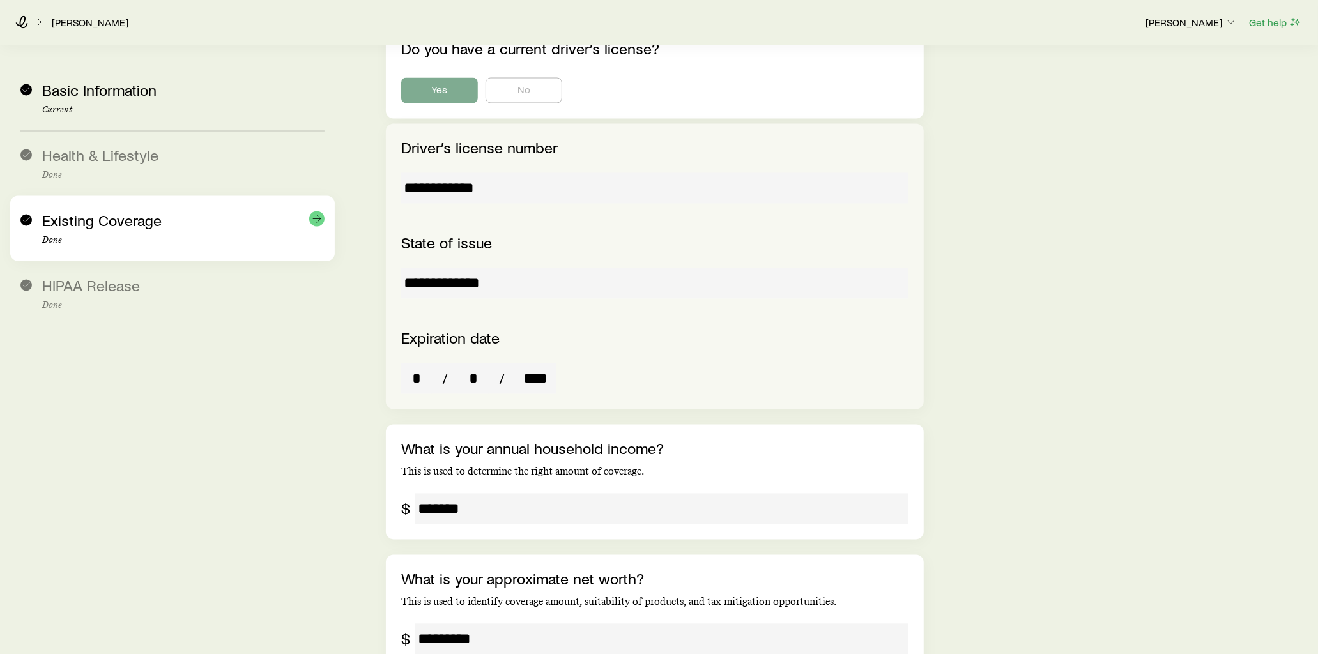
click at [169, 212] on div "Existing Coverage Done" at bounding box center [183, 229] width 282 height 34
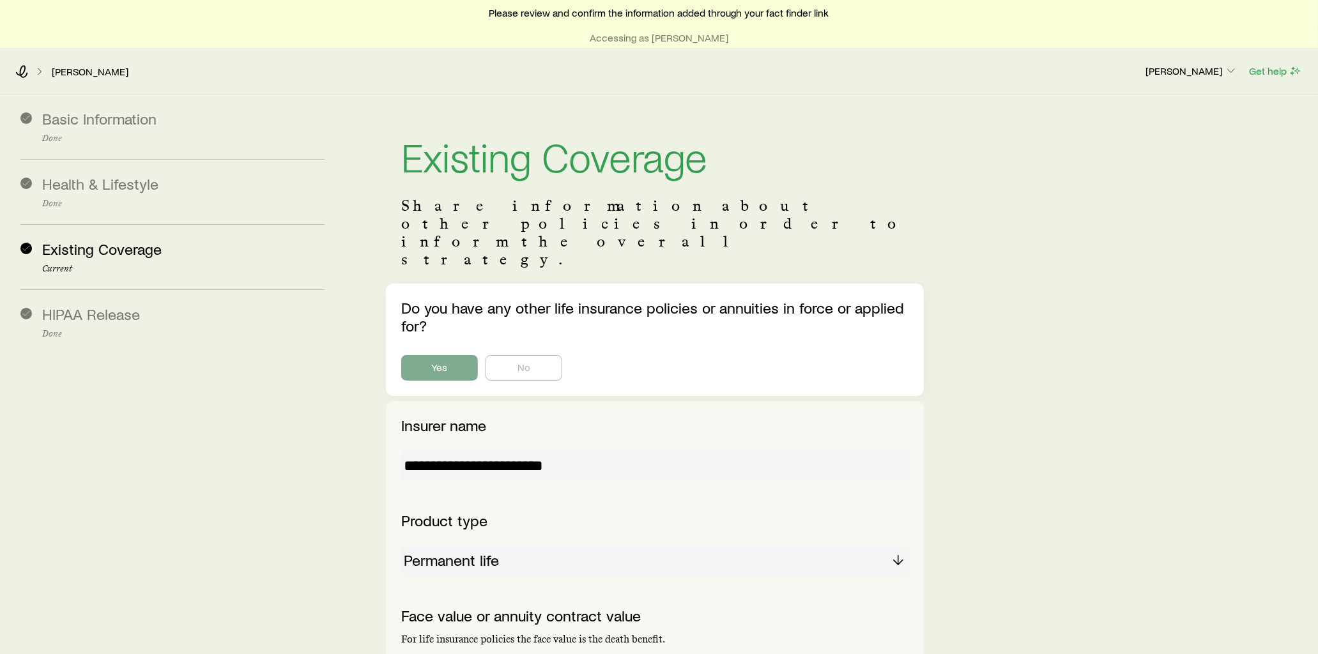
scroll to position [0, 0]
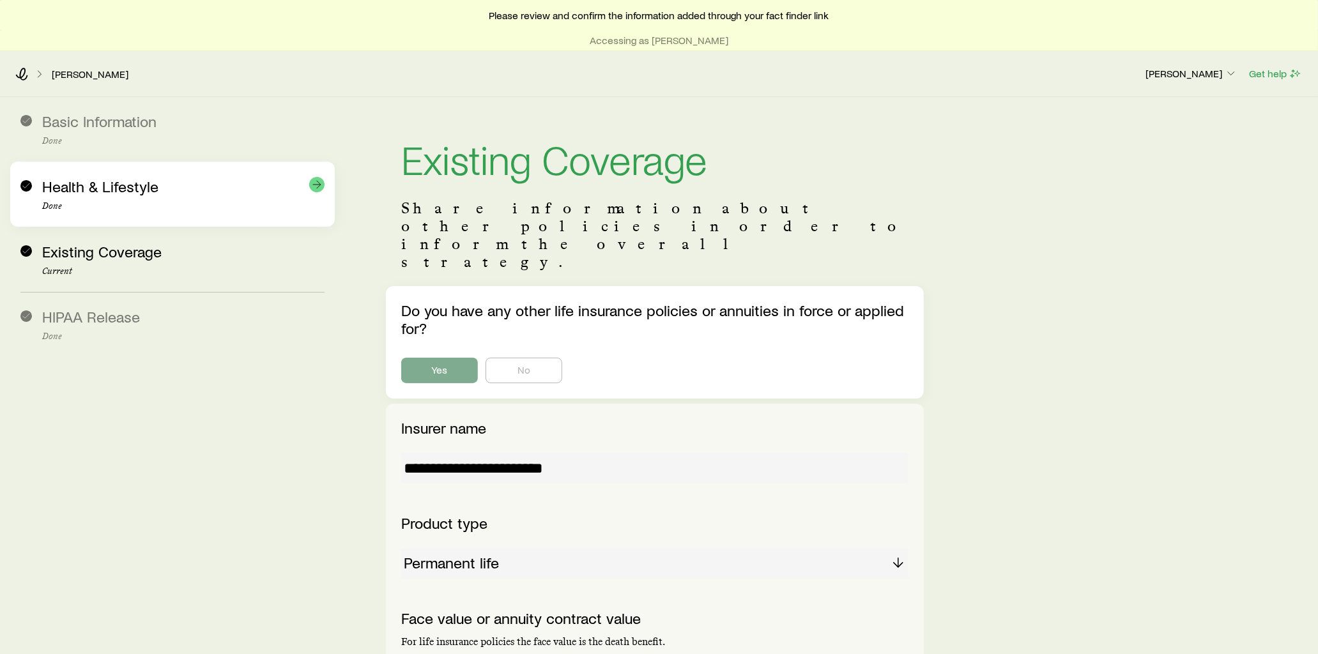
click at [197, 207] on p "Done" at bounding box center [183, 206] width 282 height 10
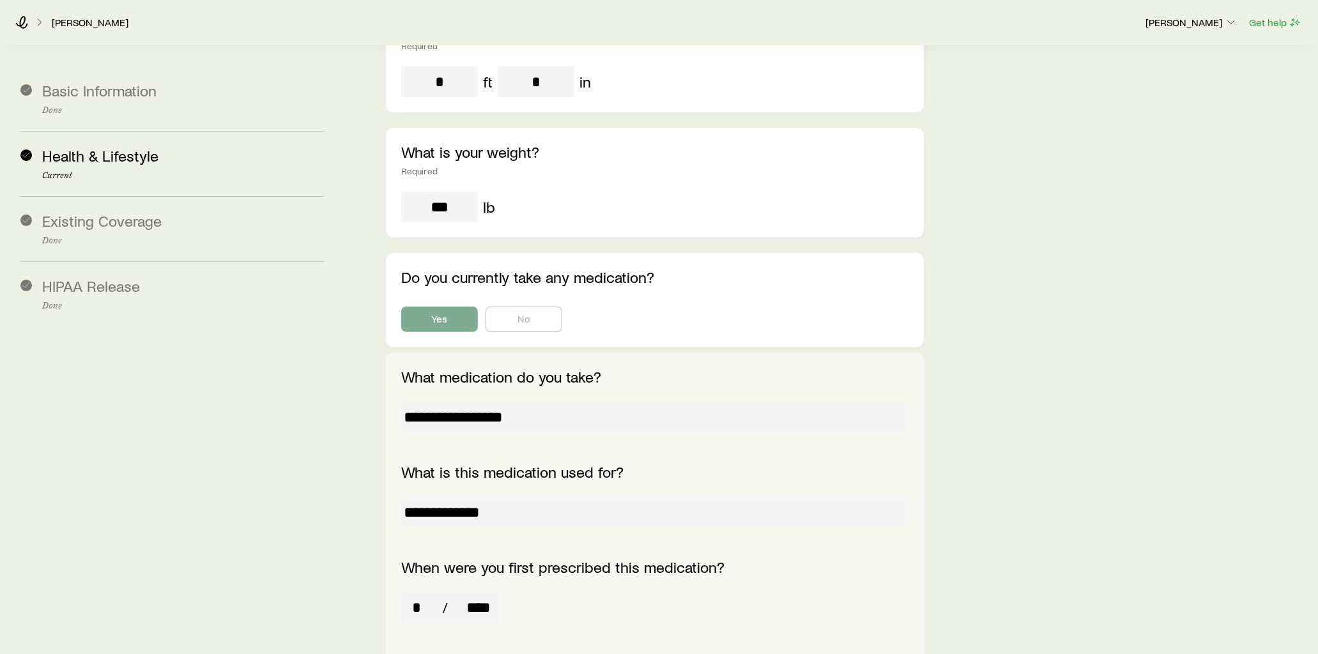
scroll to position [355, 0]
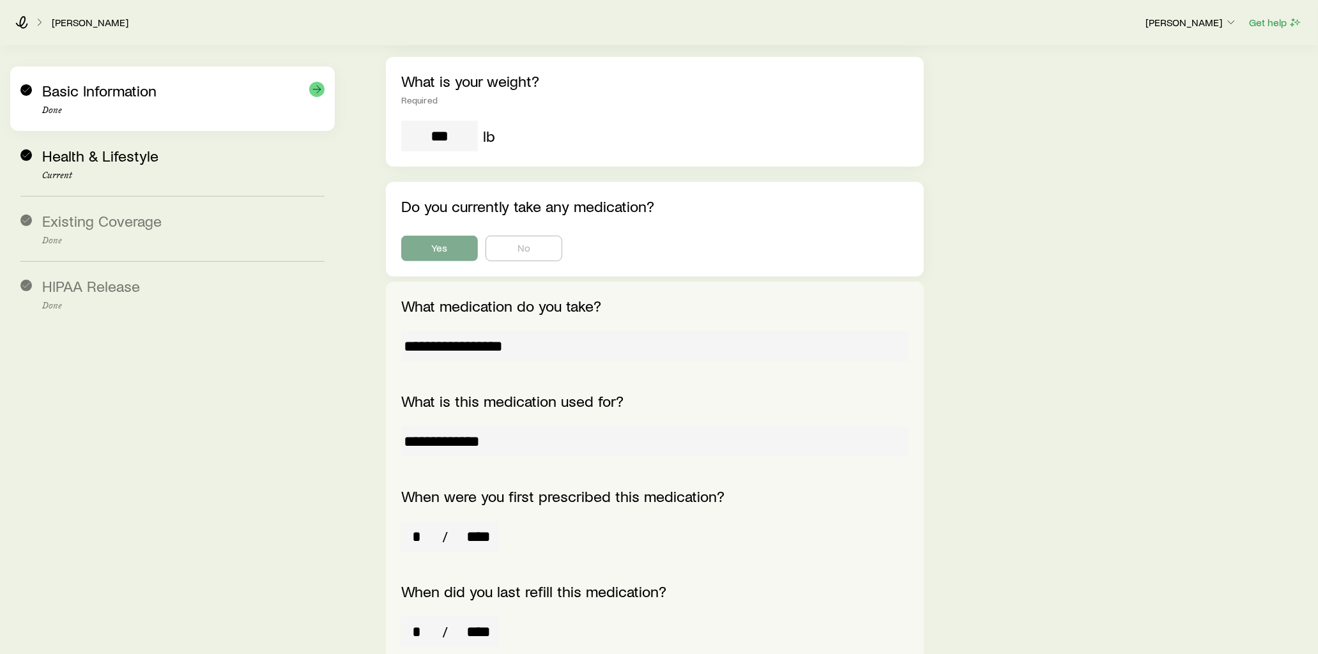
click at [185, 123] on div "Basic Information Done" at bounding box center [172, 98] width 304 height 65
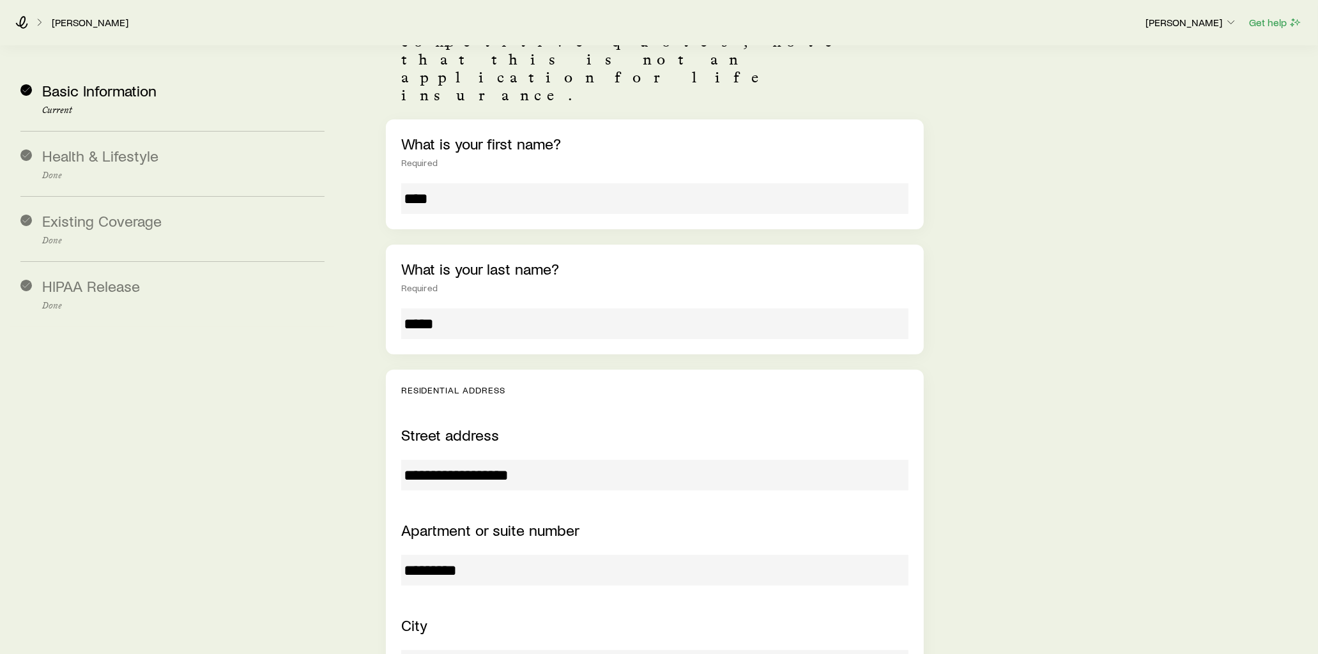
scroll to position [142, 0]
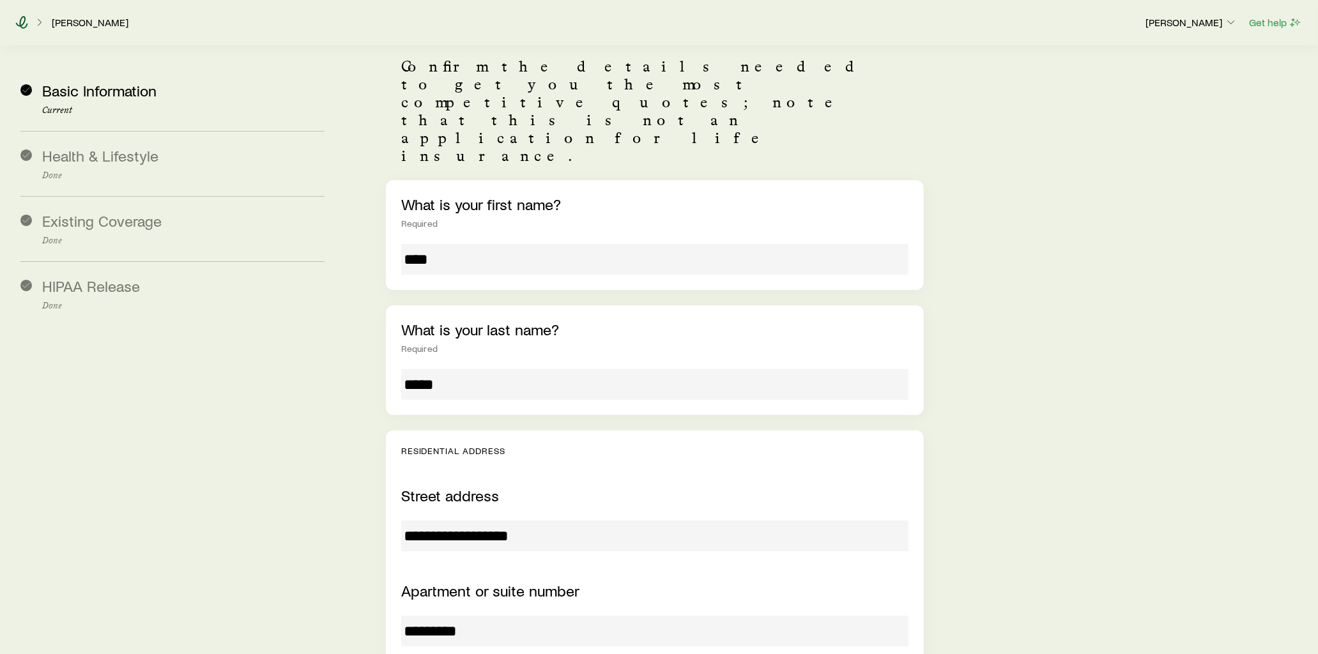
click at [23, 27] on icon at bounding box center [22, 22] width 12 height 13
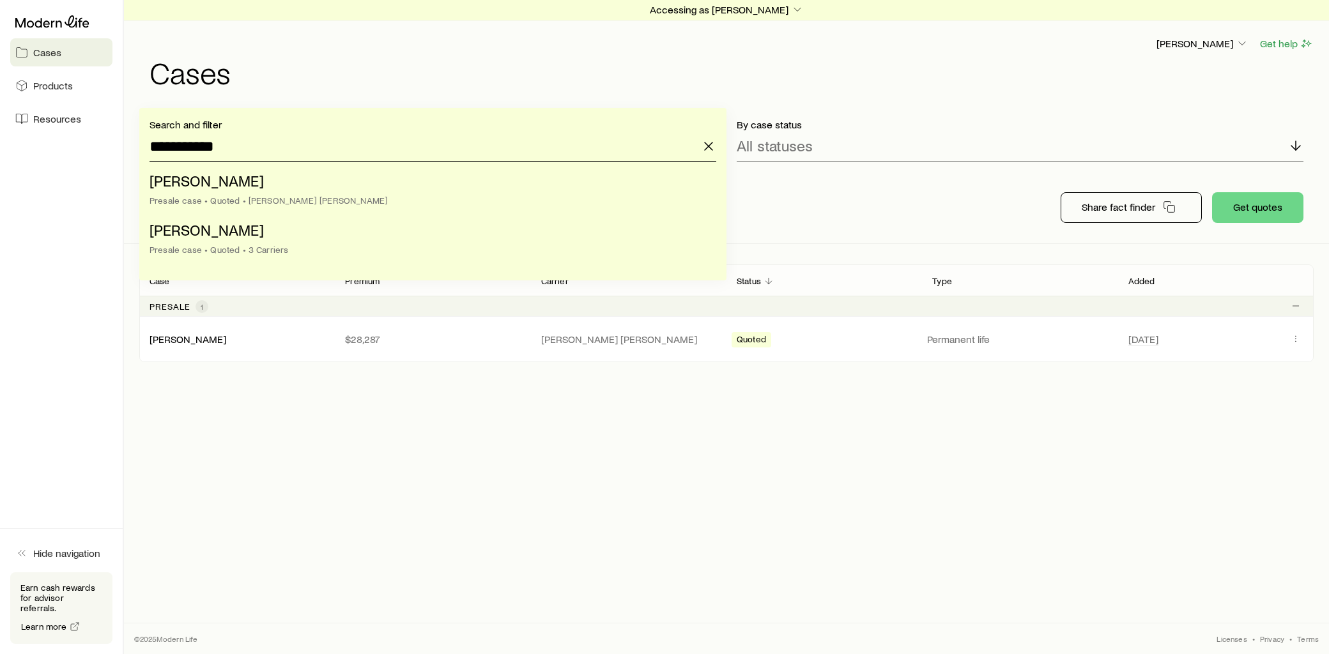
drag, startPoint x: 220, startPoint y: 147, endPoint x: 137, endPoint y: 147, distance: 83.1
click at [137, 147] on div "**********" at bounding box center [726, 176] width 1205 height 136
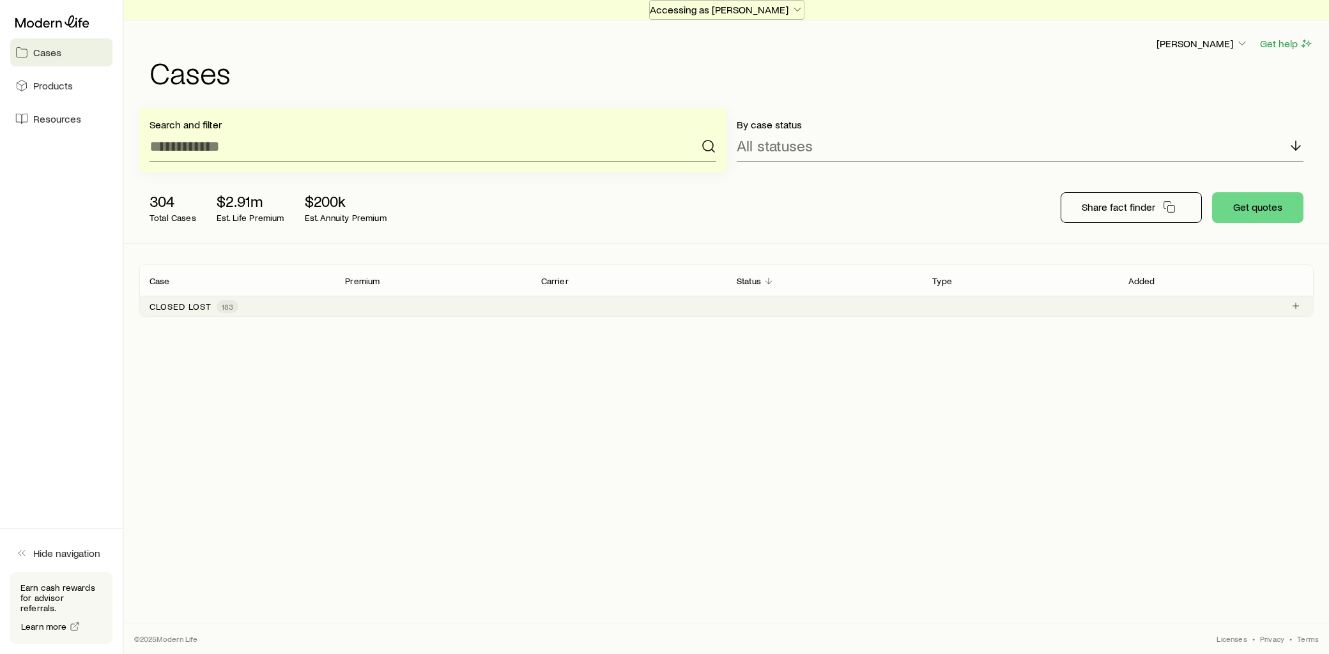
click at [791, 10] on icon "button" at bounding box center [797, 9] width 13 height 13
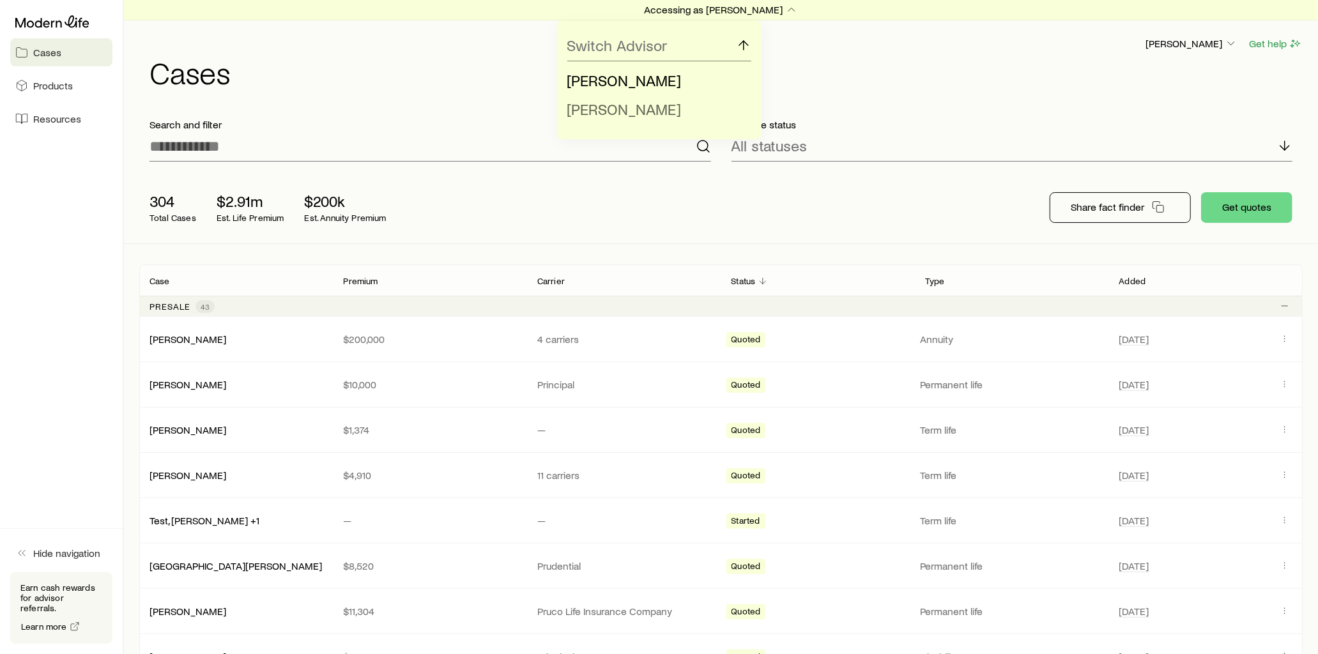
click at [640, 104] on span "[PERSON_NAME]" at bounding box center [625, 109] width 114 height 19
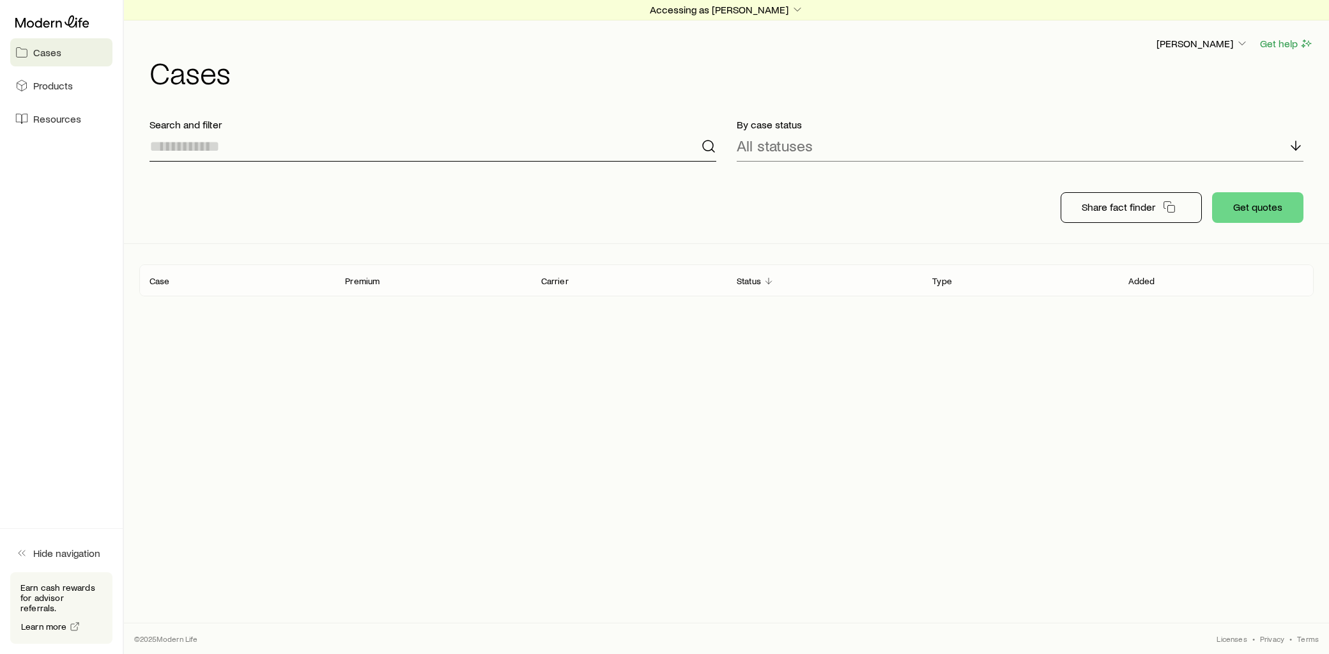
drag, startPoint x: 260, startPoint y: 146, endPoint x: 242, endPoint y: 145, distance: 18.5
click at [254, 147] on input at bounding box center [433, 146] width 567 height 31
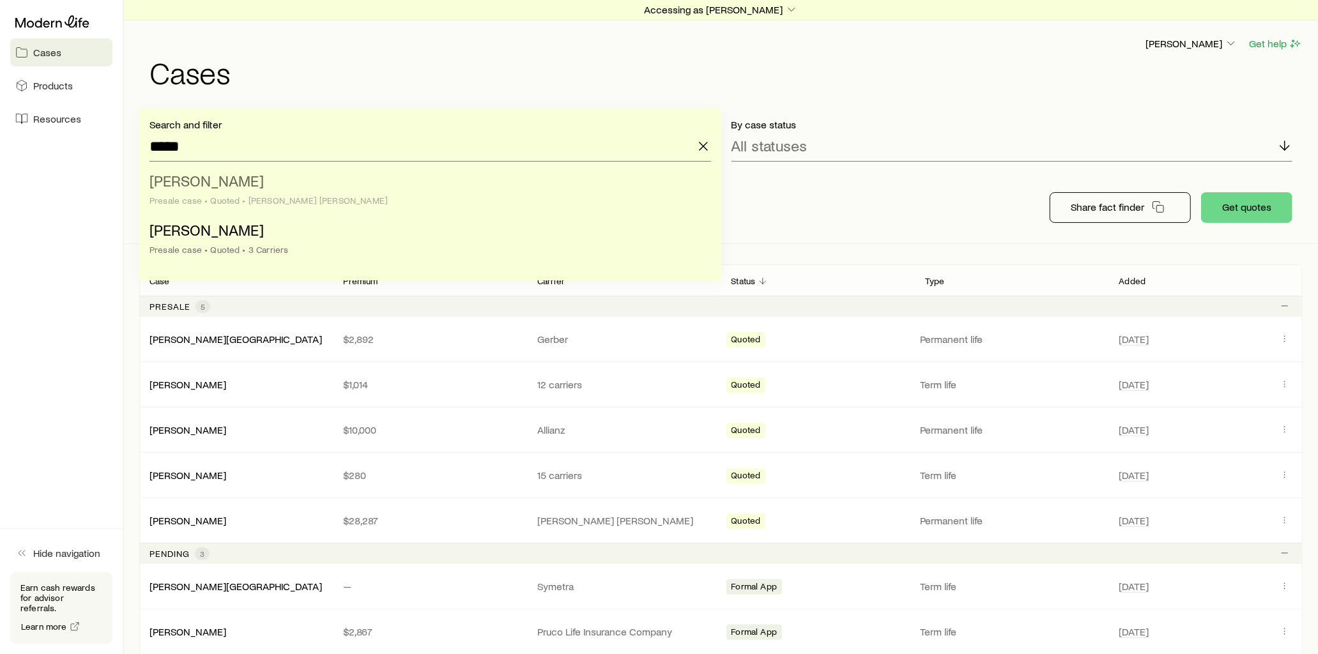
click at [229, 196] on div "Presale case • Quoted • [PERSON_NAME] [PERSON_NAME]" at bounding box center [427, 201] width 554 height 10
type input "**********"
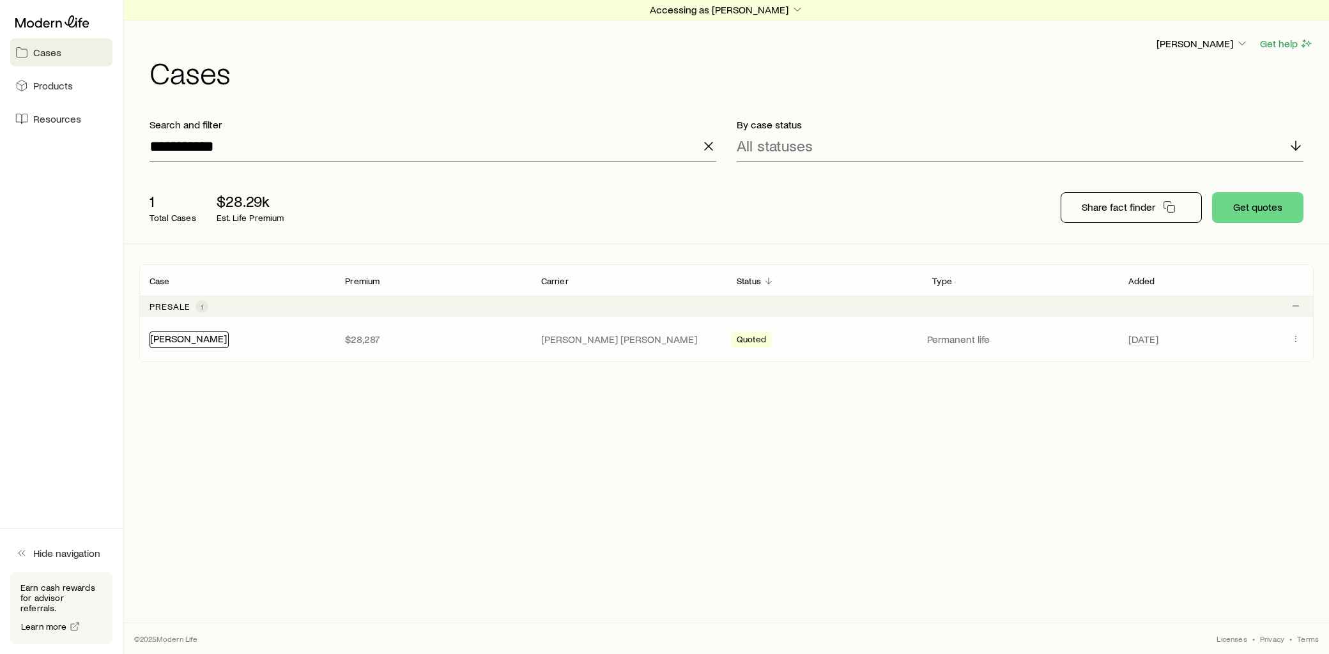
click at [183, 337] on link "[PERSON_NAME]" at bounding box center [188, 338] width 77 height 12
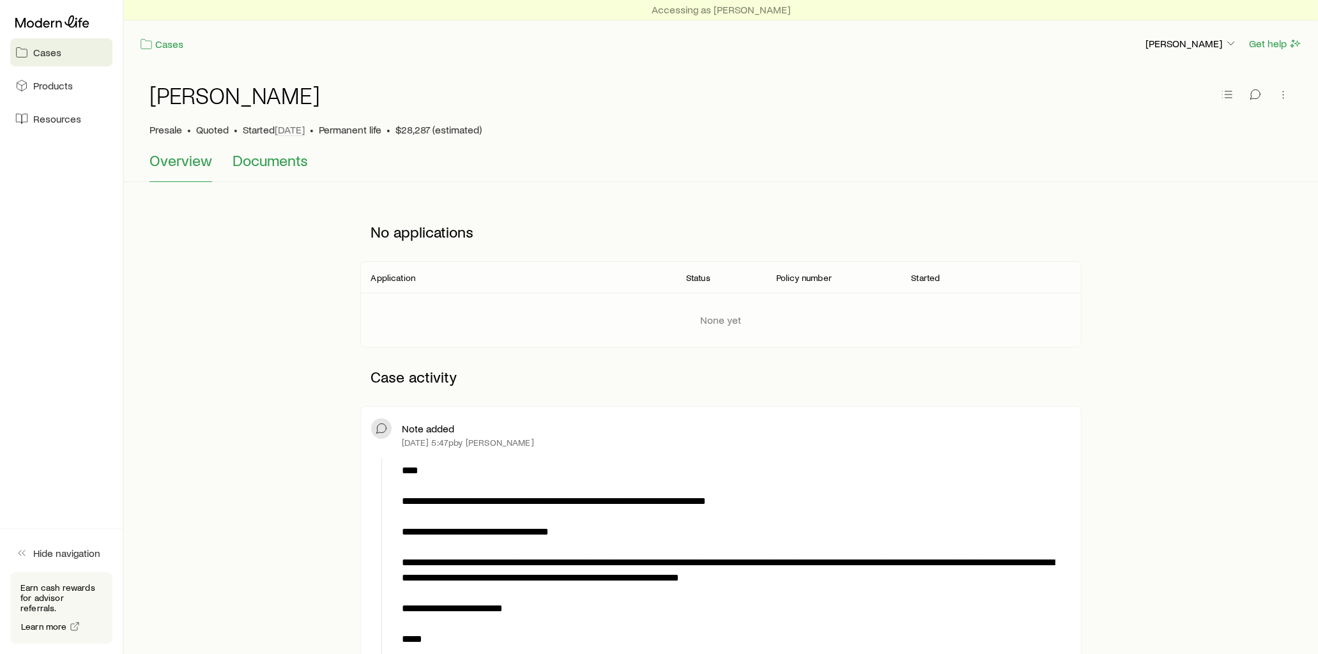
click at [275, 158] on span "Documents" at bounding box center [270, 160] width 75 height 18
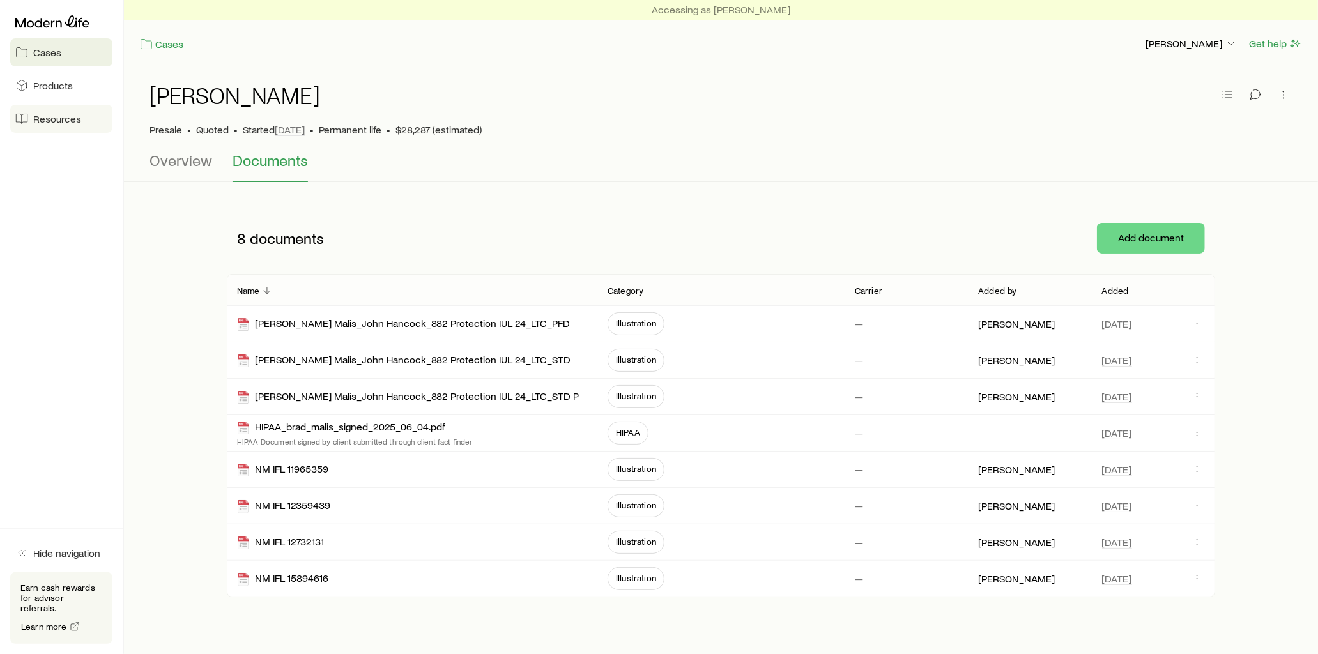
click at [73, 119] on span "Resources" at bounding box center [57, 118] width 48 height 13
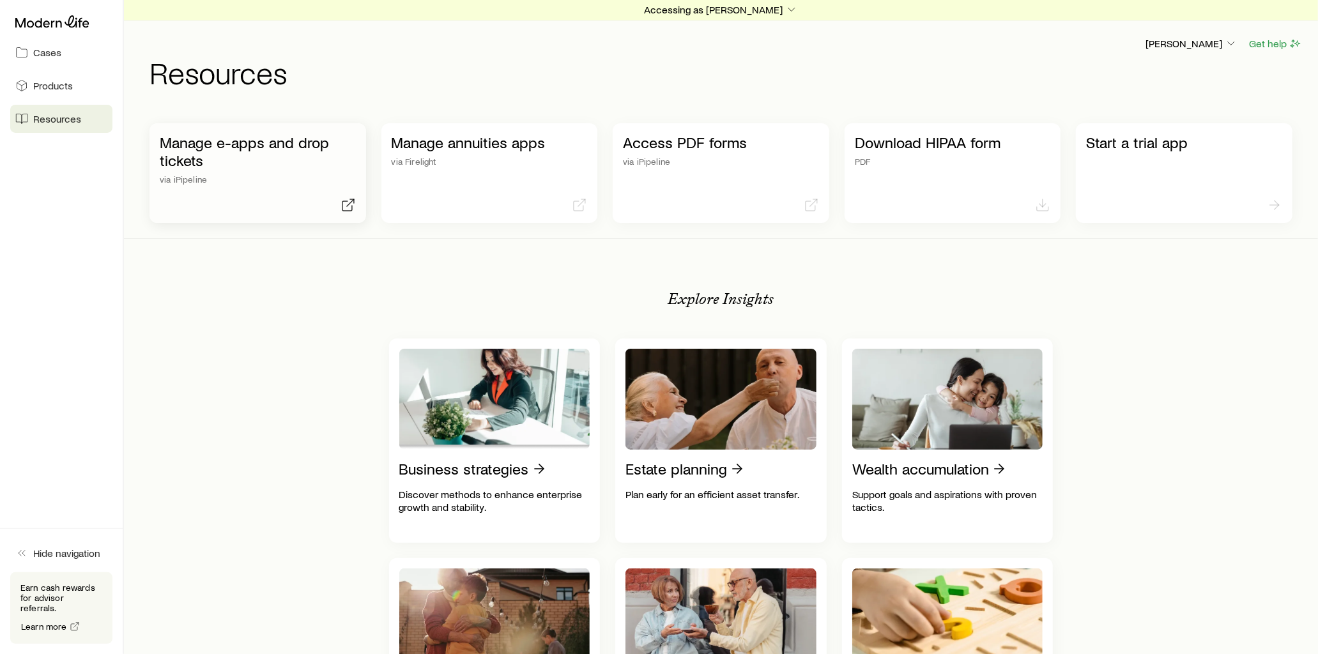
click at [310, 143] on p "Manage e-apps and drop tickets" at bounding box center [258, 152] width 196 height 36
click at [51, 49] on span "Cases" at bounding box center [47, 52] width 28 height 13
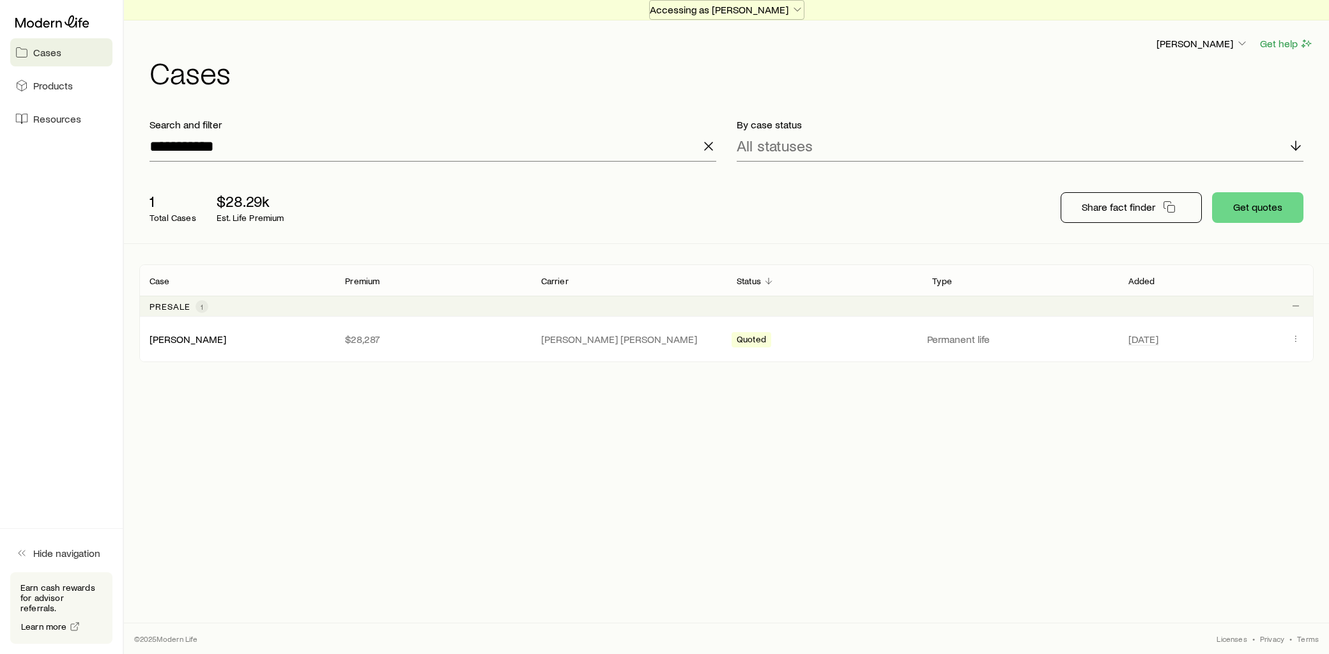
click at [791, 9] on icon "button" at bounding box center [797, 9] width 13 height 13
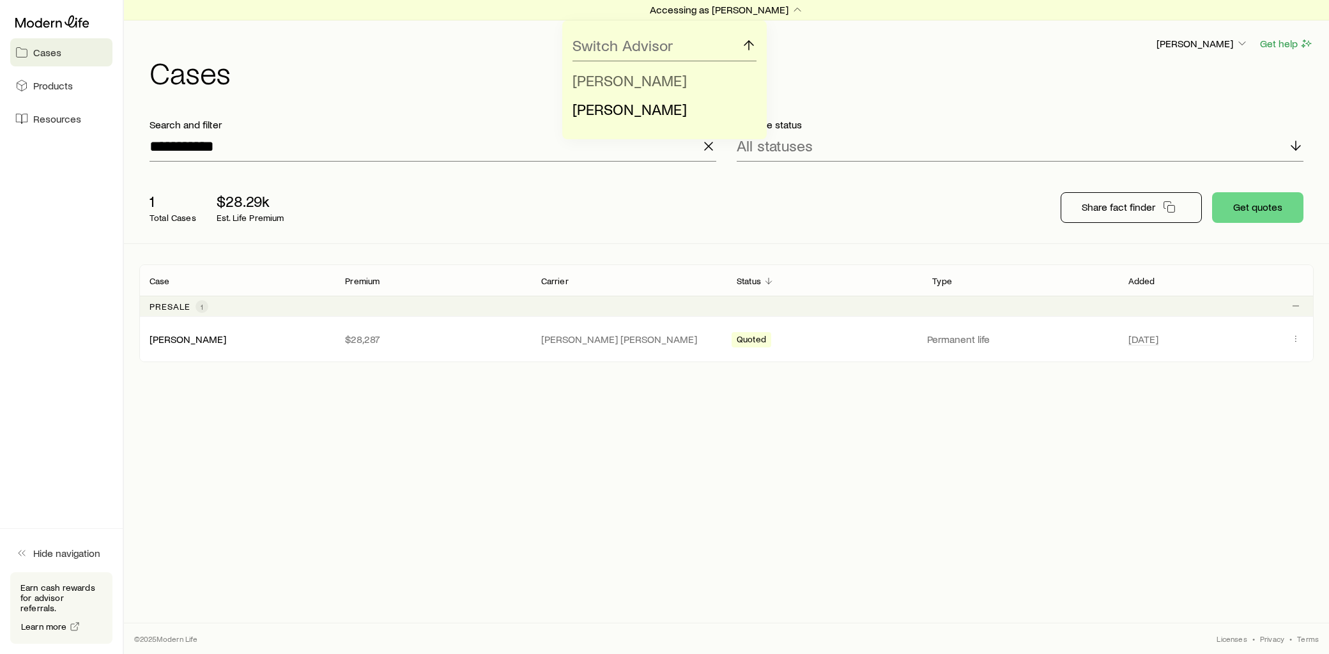
click at [642, 77] on span "[PERSON_NAME]" at bounding box center [630, 80] width 114 height 19
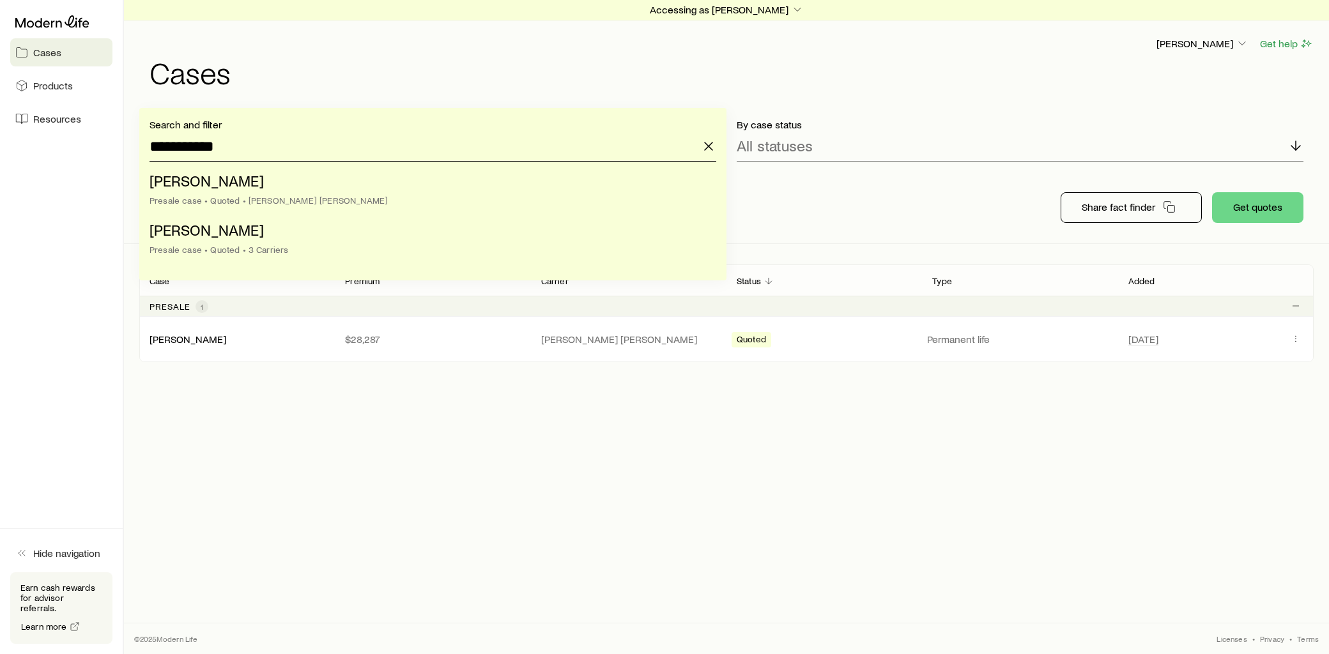
drag, startPoint x: 295, startPoint y: 155, endPoint x: 90, endPoint y: 148, distance: 204.6
click at [90, 148] on div "**********" at bounding box center [664, 327] width 1329 height 654
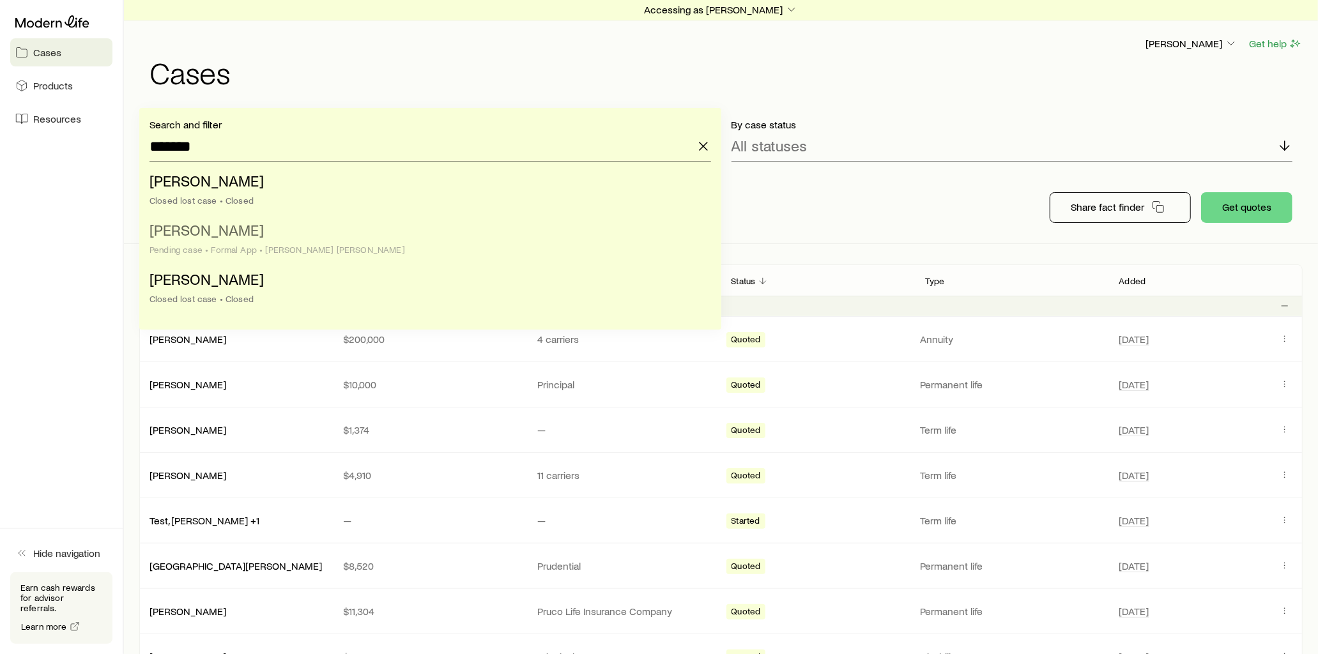
click at [240, 233] on span "[PERSON_NAME]" at bounding box center [207, 229] width 114 height 19
type input "**********"
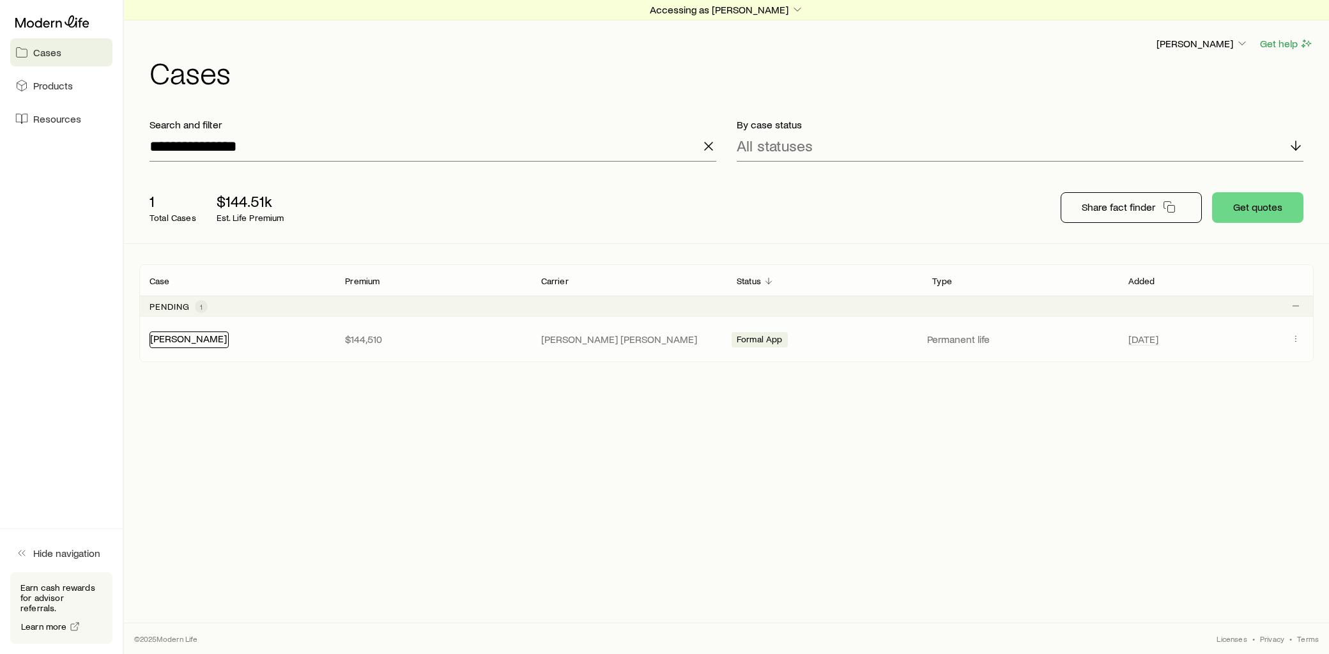
click at [203, 342] on link "[PERSON_NAME]" at bounding box center [188, 338] width 77 height 12
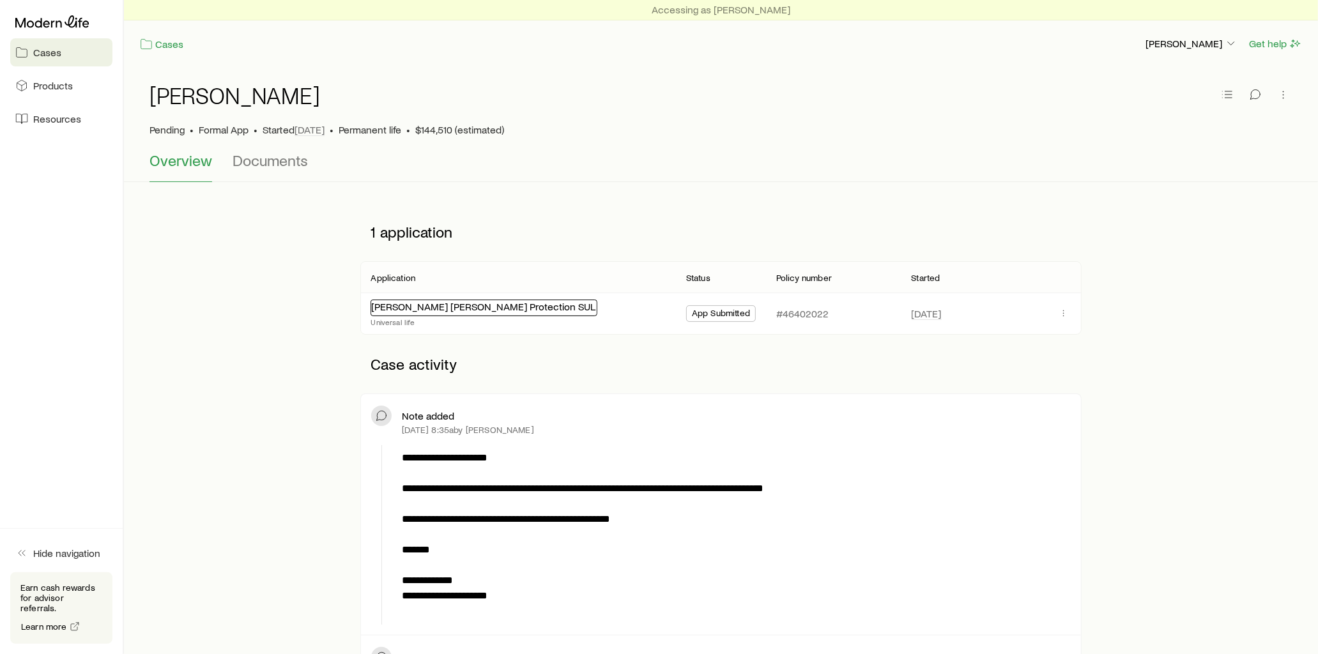
click at [451, 307] on link "[PERSON_NAME] [PERSON_NAME] Protection SUL" at bounding box center [483, 306] width 224 height 12
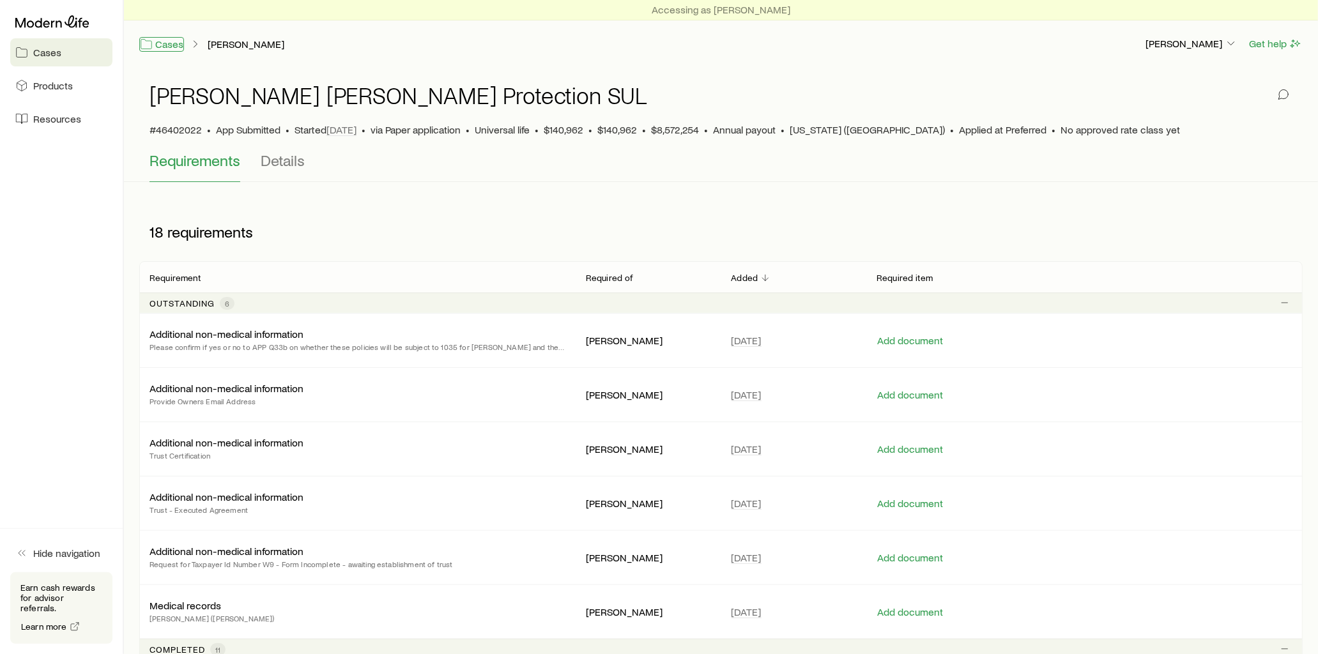
click at [161, 48] on link "Cases" at bounding box center [161, 44] width 45 height 15
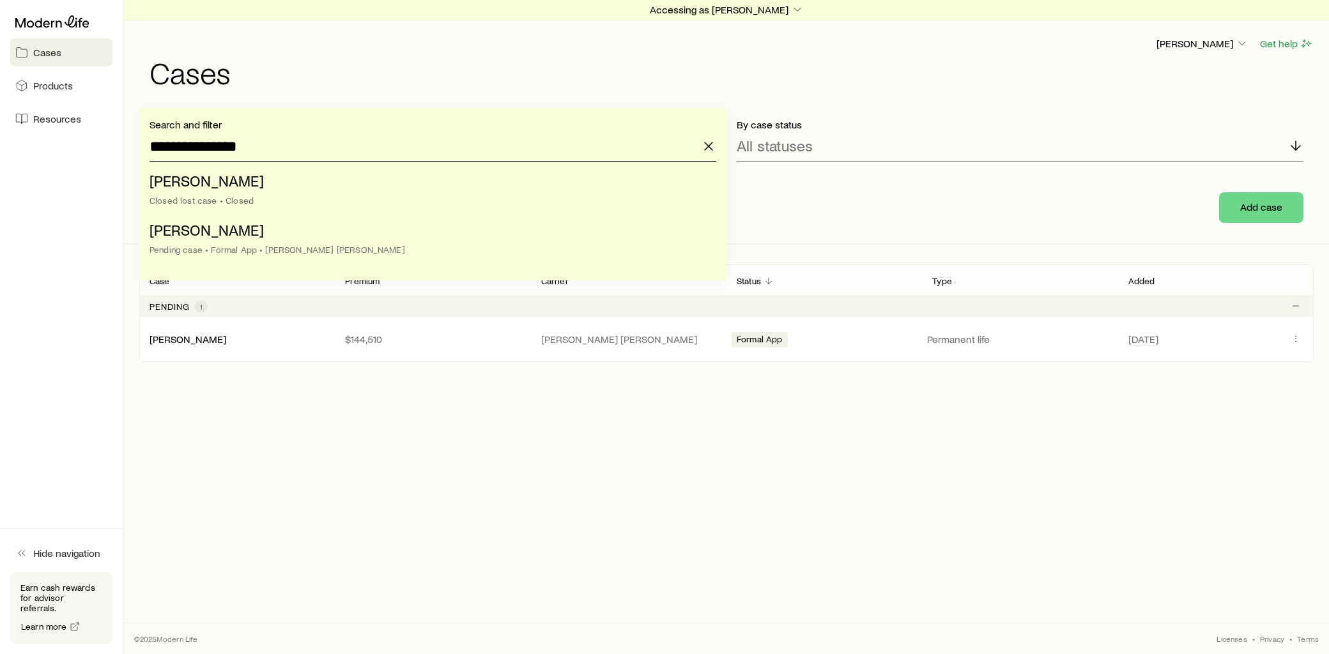
drag, startPoint x: 290, startPoint y: 148, endPoint x: 40, endPoint y: 139, distance: 250.1
click at [40, 139] on div "**********" at bounding box center [664, 327] width 1329 height 654
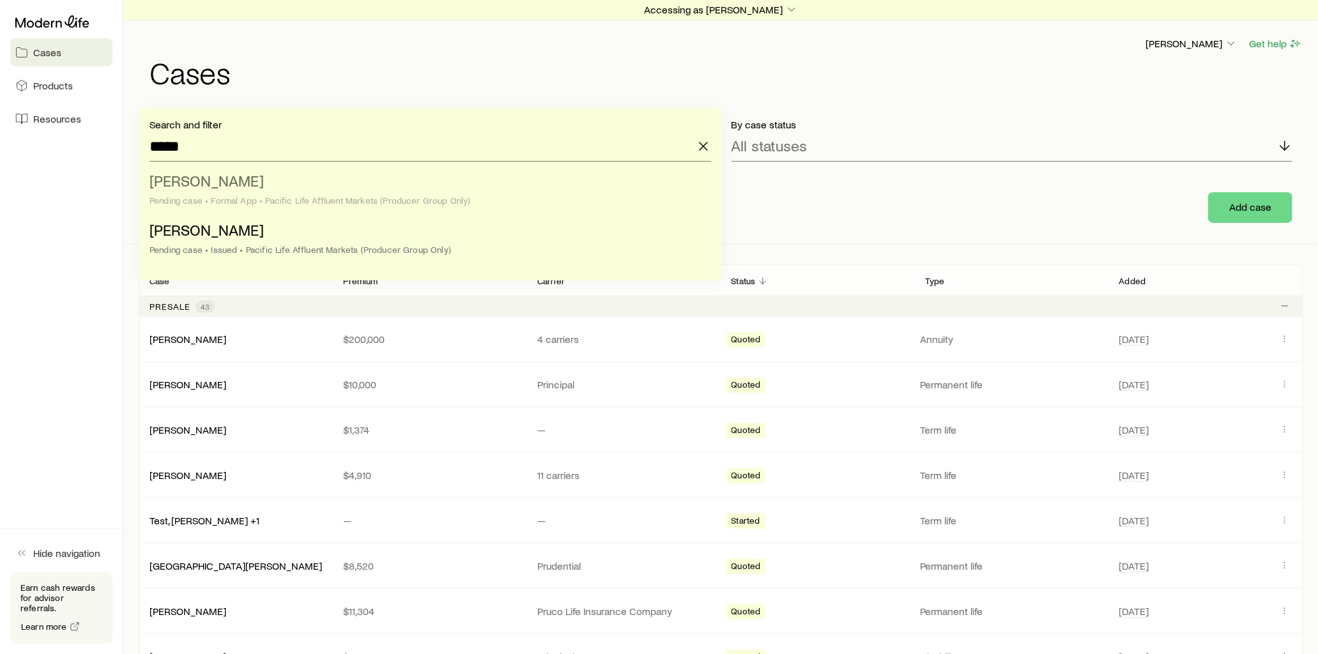
click at [233, 185] on span "[PERSON_NAME]" at bounding box center [207, 180] width 114 height 19
type input "**********"
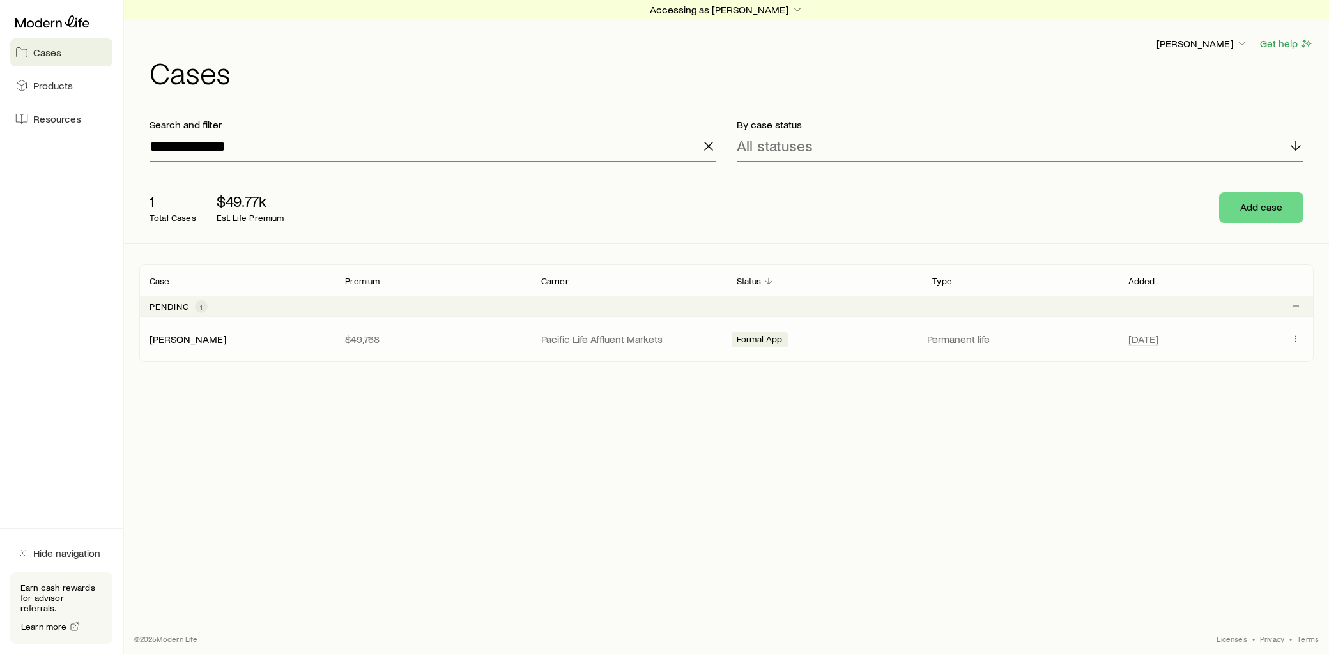
click at [199, 346] on div "[PERSON_NAME]" at bounding box center [188, 339] width 77 height 13
click at [202, 341] on link "[PERSON_NAME]" at bounding box center [188, 338] width 77 height 12
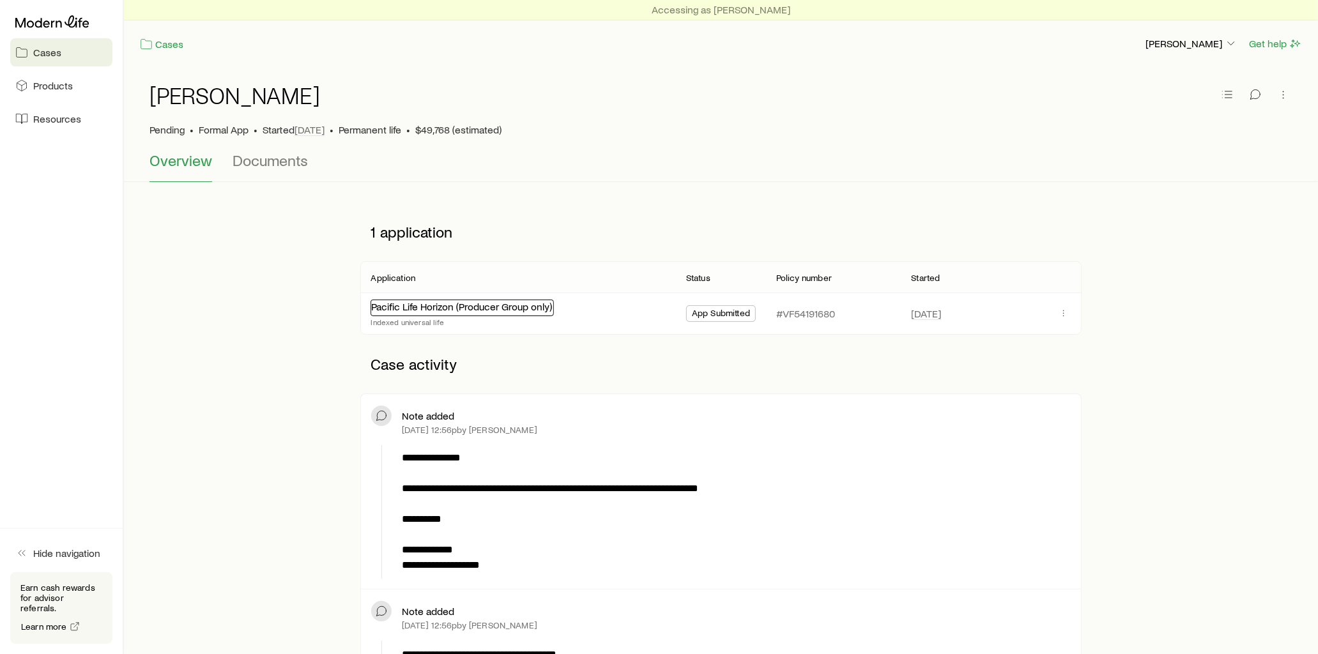
click at [486, 312] on link "Pacific Life Horizon (Producer Group only)" at bounding box center [461, 306] width 181 height 12
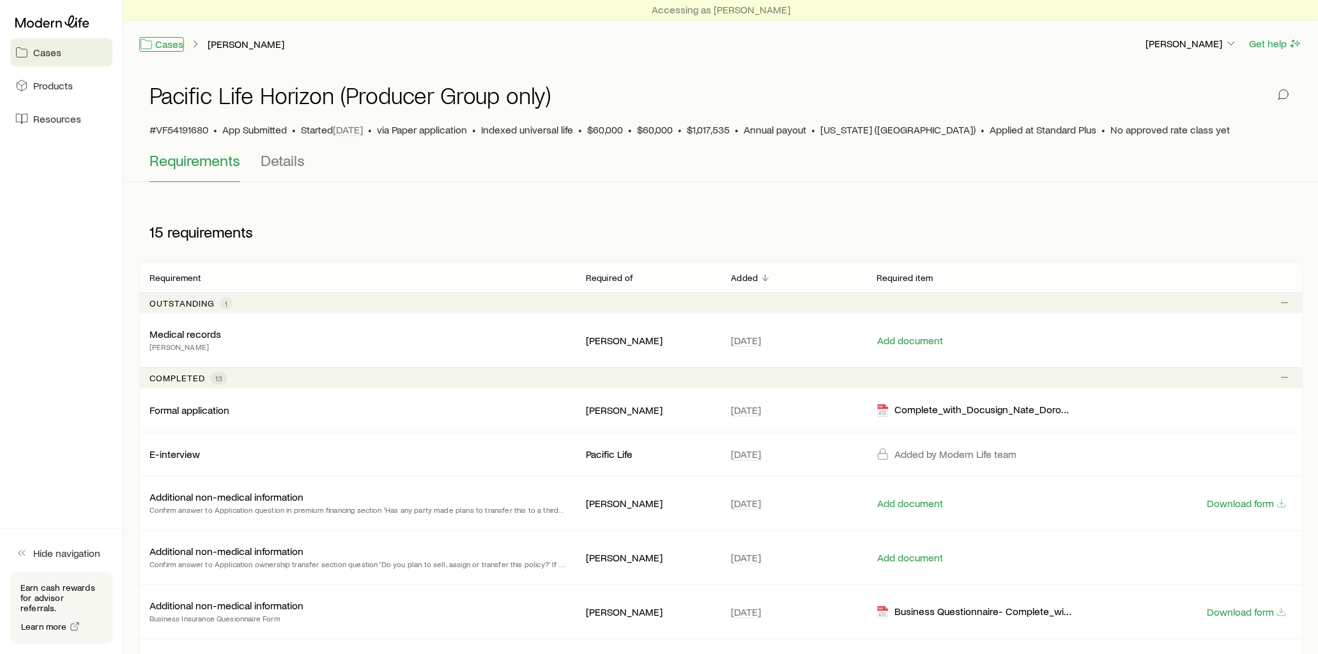
click at [169, 43] on link "Cases" at bounding box center [161, 44] width 45 height 15
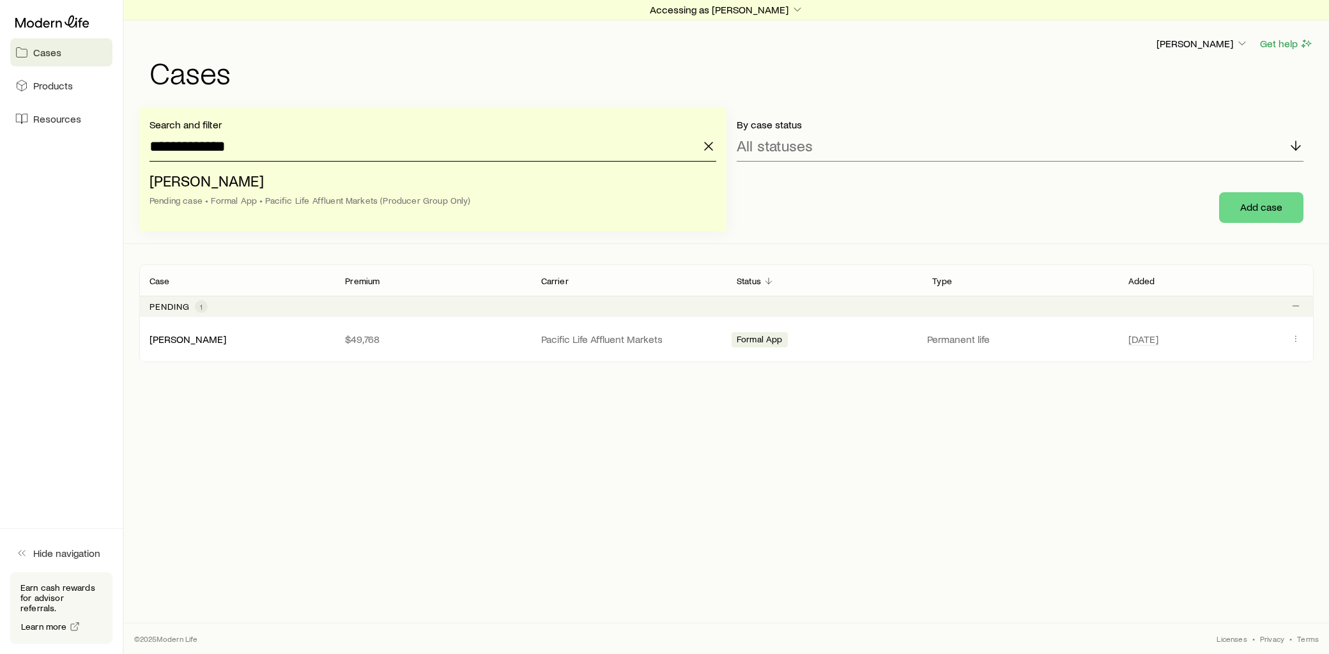
drag, startPoint x: 243, startPoint y: 150, endPoint x: 128, endPoint y: 153, distance: 114.5
click at [128, 153] on div "**********" at bounding box center [726, 176] width 1205 height 136
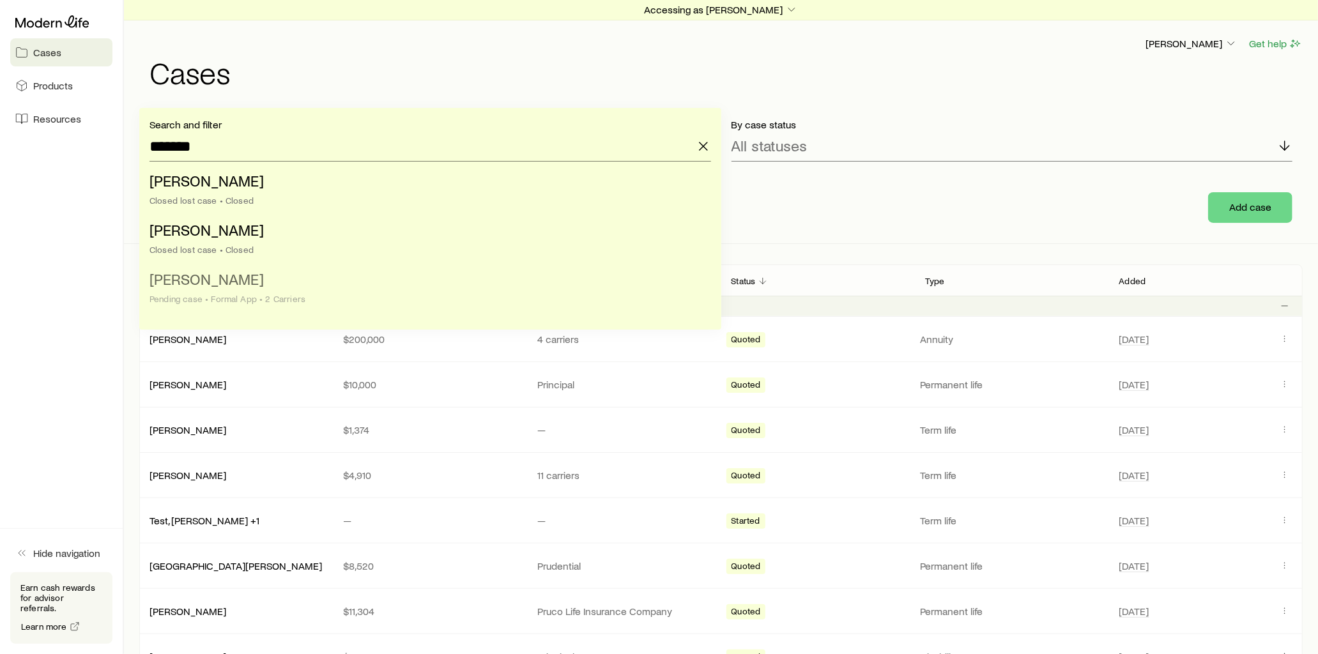
click at [239, 279] on span "[PERSON_NAME]" at bounding box center [207, 279] width 114 height 19
type input "**********"
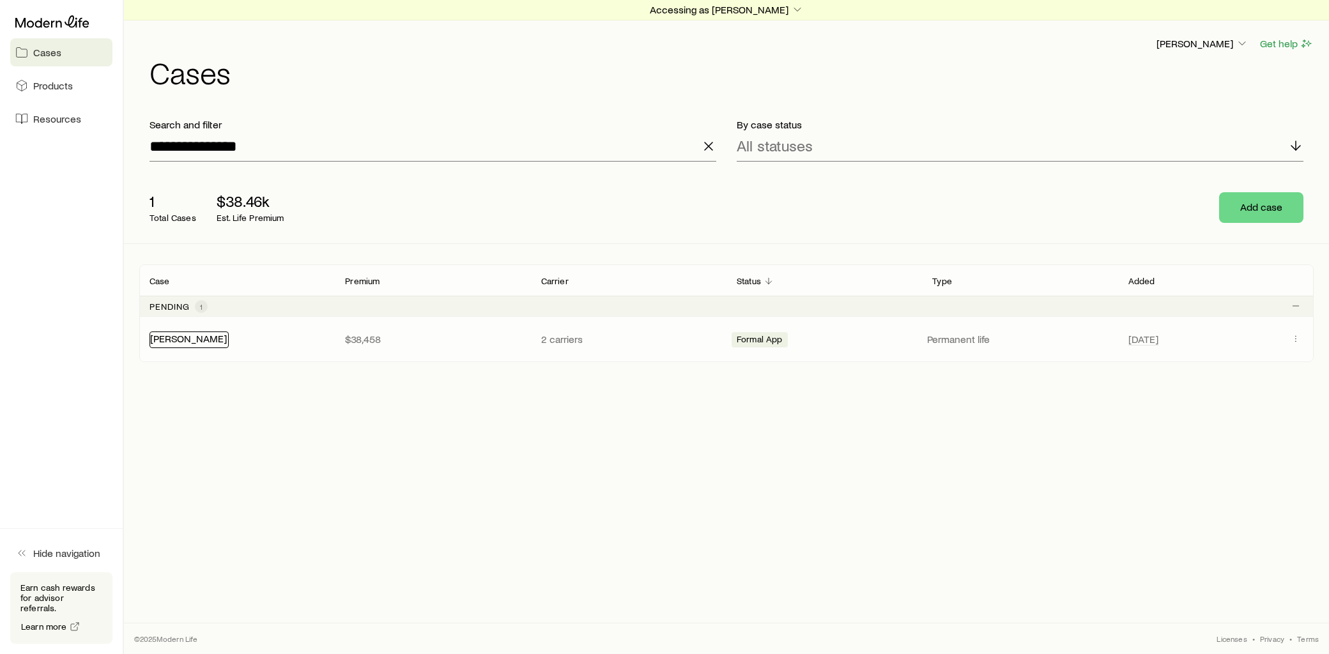
click at [212, 339] on link "[PERSON_NAME]" at bounding box center [188, 338] width 77 height 12
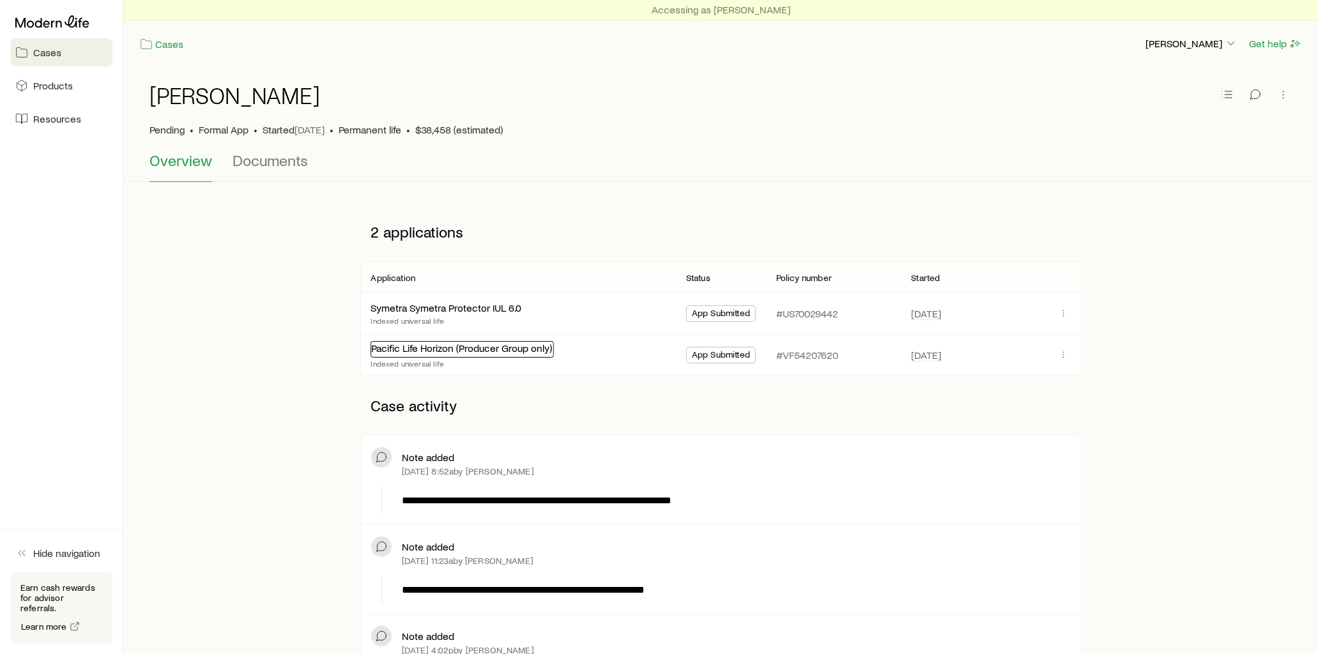
click at [474, 349] on link "Pacific Life Horizon (Producer Group only)" at bounding box center [461, 348] width 181 height 12
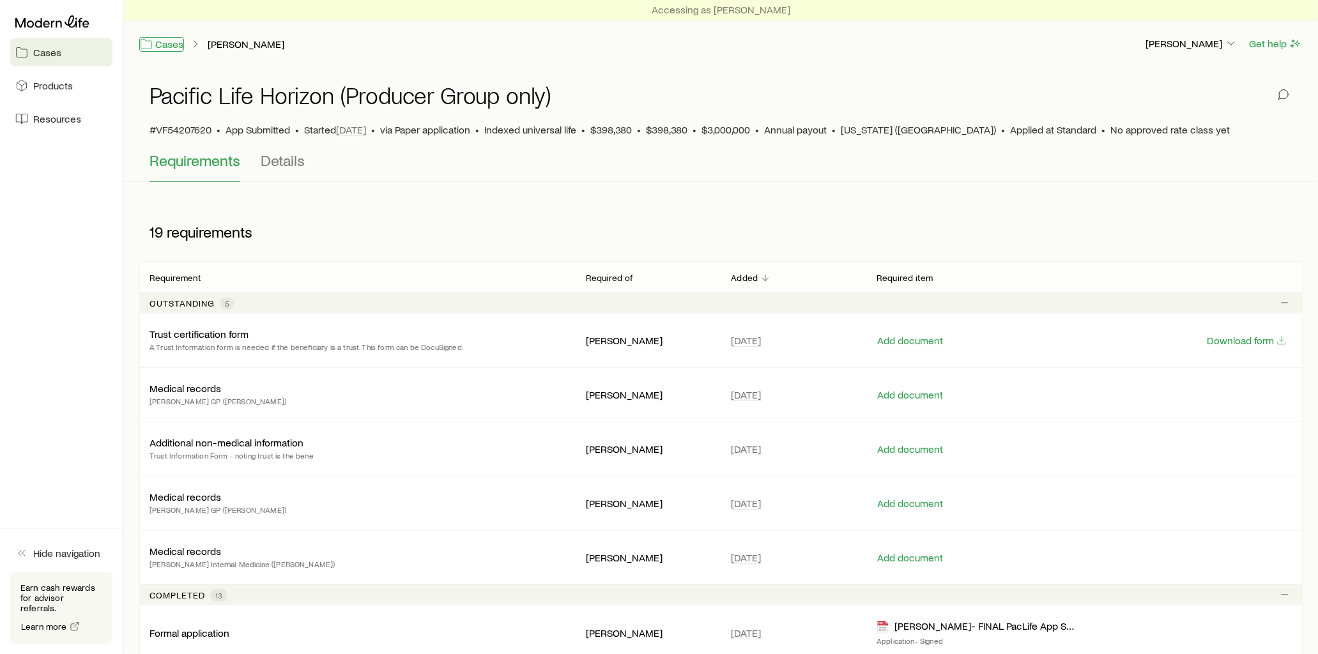
click at [179, 47] on link "Cases" at bounding box center [161, 44] width 45 height 15
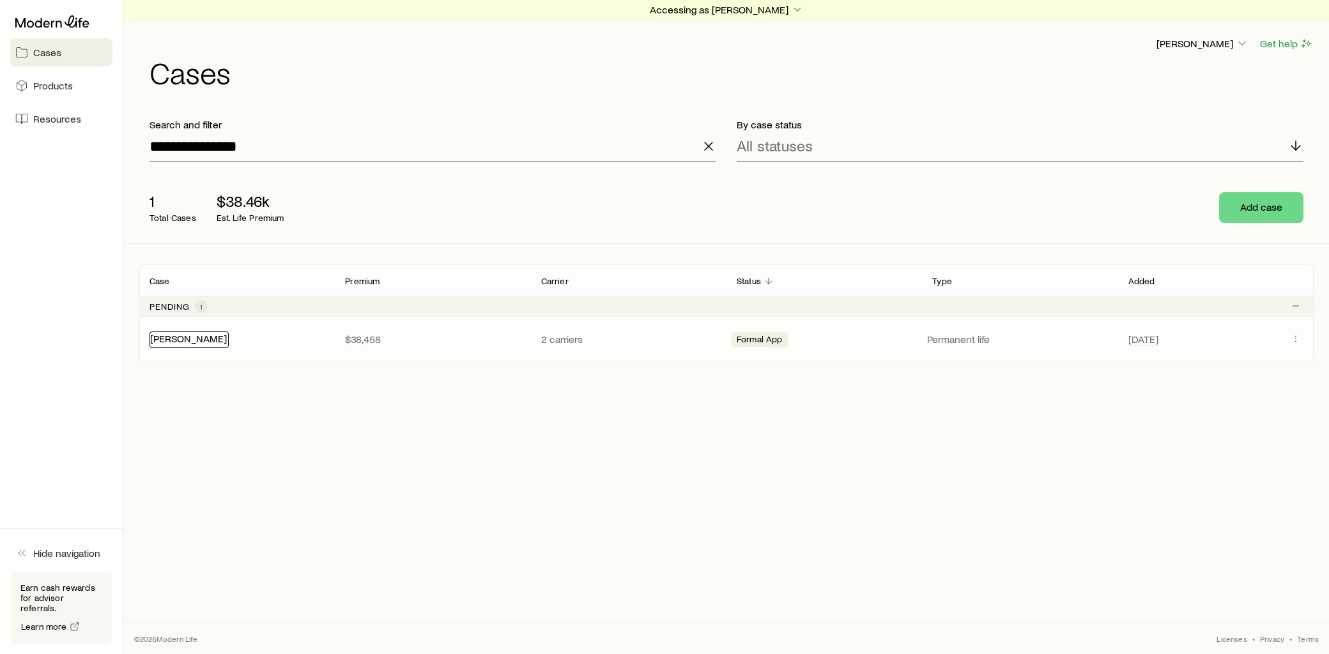
click at [192, 341] on link "[PERSON_NAME]" at bounding box center [188, 338] width 77 height 12
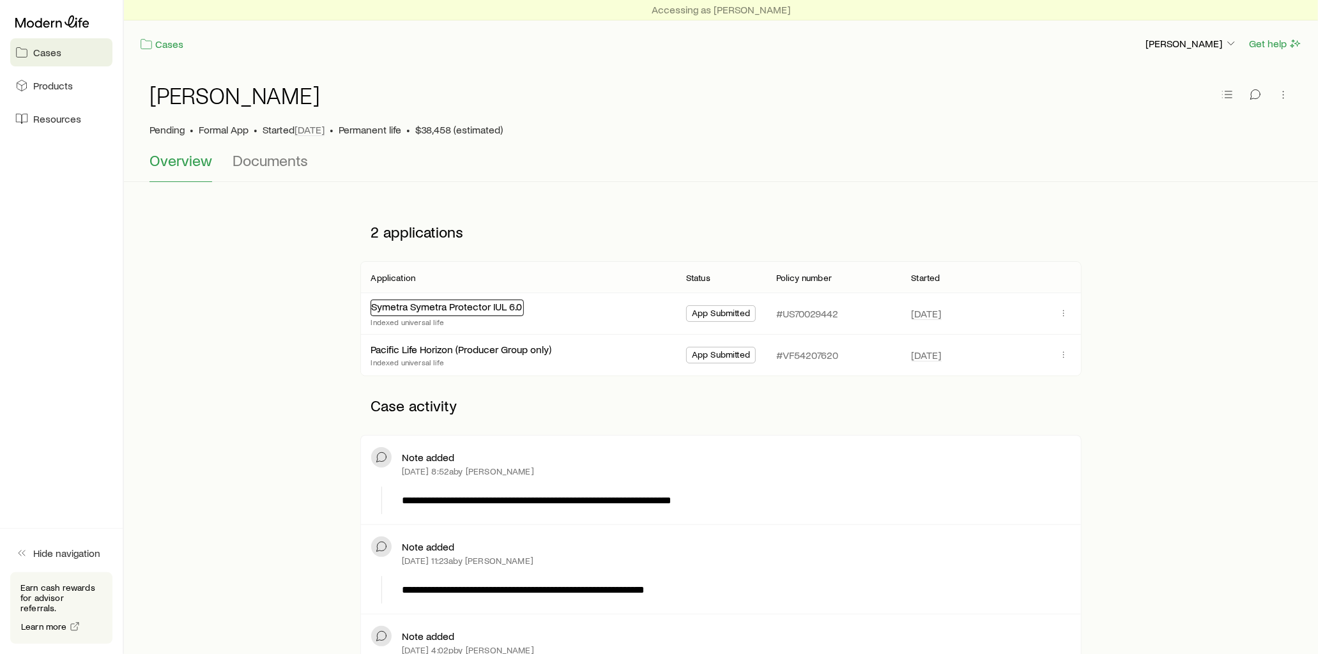
click at [428, 311] on link "Symetra Symetra Protector IUL 6.0" at bounding box center [446, 306] width 151 height 12
